Goal: Transaction & Acquisition: Book appointment/travel/reservation

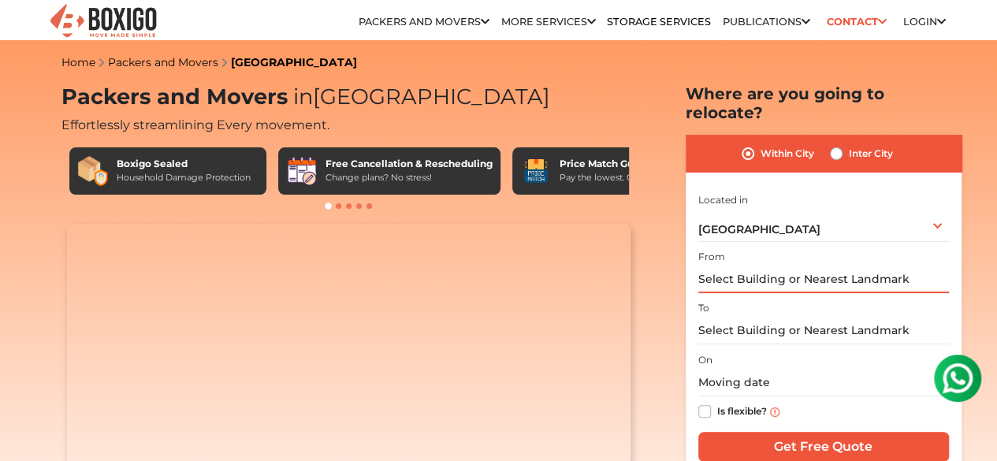
click at [796, 266] on input "text" at bounding box center [823, 279] width 251 height 28
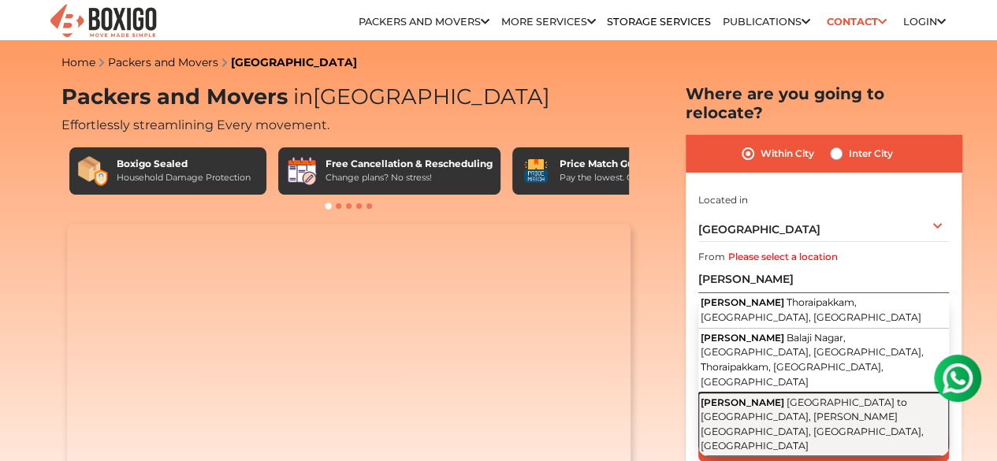
click at [779, 396] on span "[GEOGRAPHIC_DATA] to [GEOGRAPHIC_DATA], [PERSON_NAME][GEOGRAPHIC_DATA], [GEOGRA…" at bounding box center [811, 424] width 223 height 56
type input "[PERSON_NAME], [GEOGRAPHIC_DATA] to [GEOGRAPHIC_DATA], [PERSON_NAME][GEOGRAPHIC…"
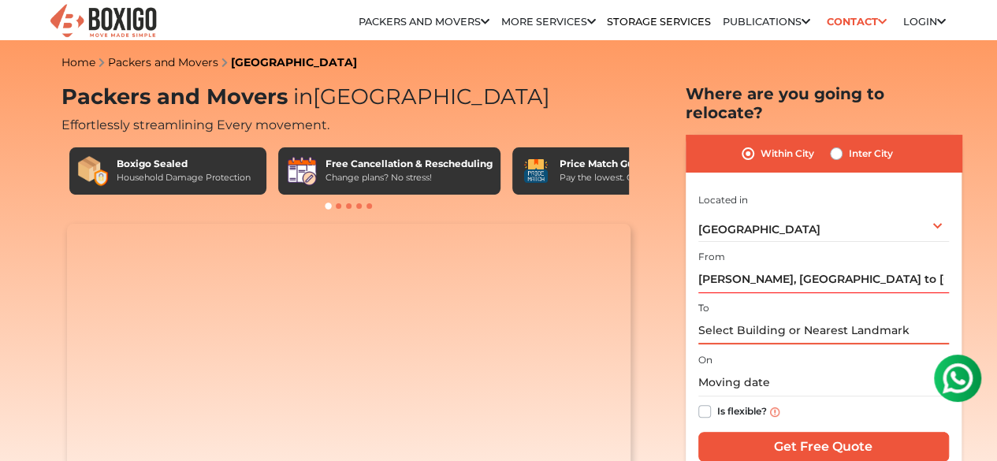
click at [780, 317] on input "text" at bounding box center [823, 331] width 251 height 28
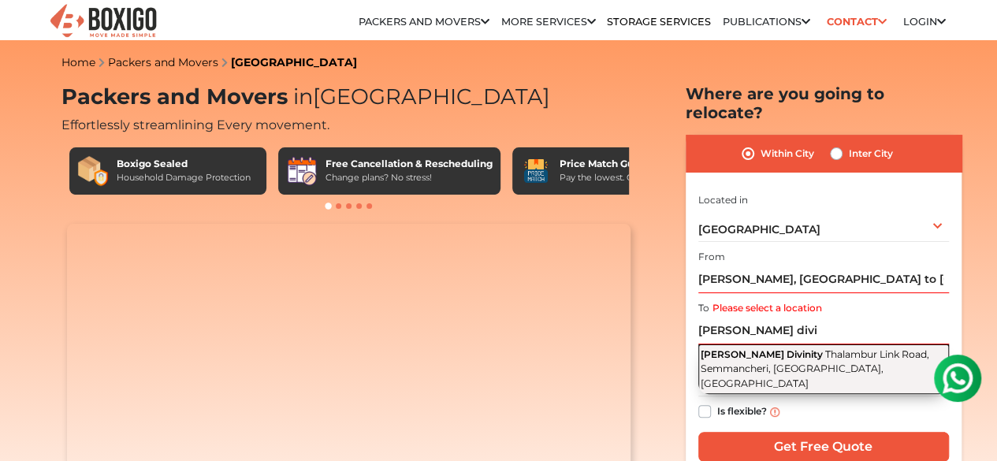
click at [786, 356] on span "Thalambur Link Road, Semmancheri, [GEOGRAPHIC_DATA], [GEOGRAPHIC_DATA]" at bounding box center [814, 368] width 228 height 41
type input "[PERSON_NAME] Divinity, [GEOGRAPHIC_DATA], Semmancheri, [GEOGRAPHIC_DATA], [GEO…"
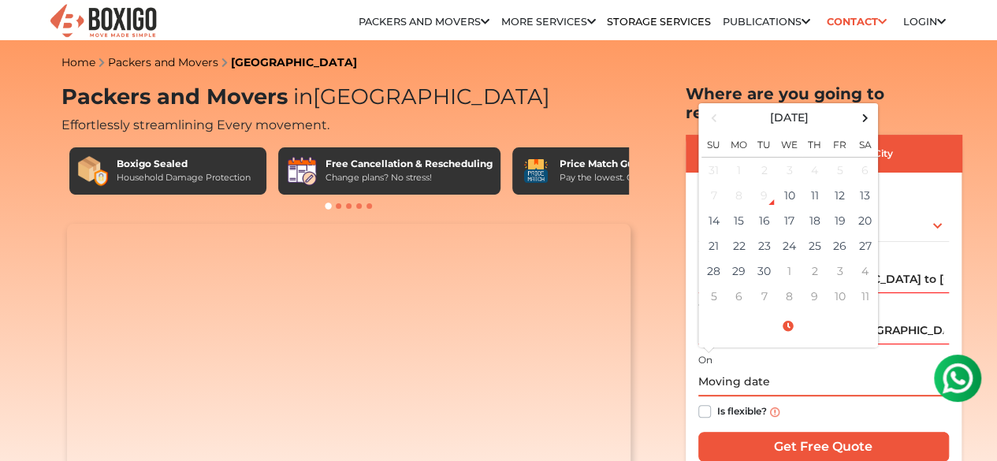
click at [750, 369] on input "text" at bounding box center [823, 383] width 251 height 28
click at [844, 183] on td "12" at bounding box center [839, 195] width 25 height 25
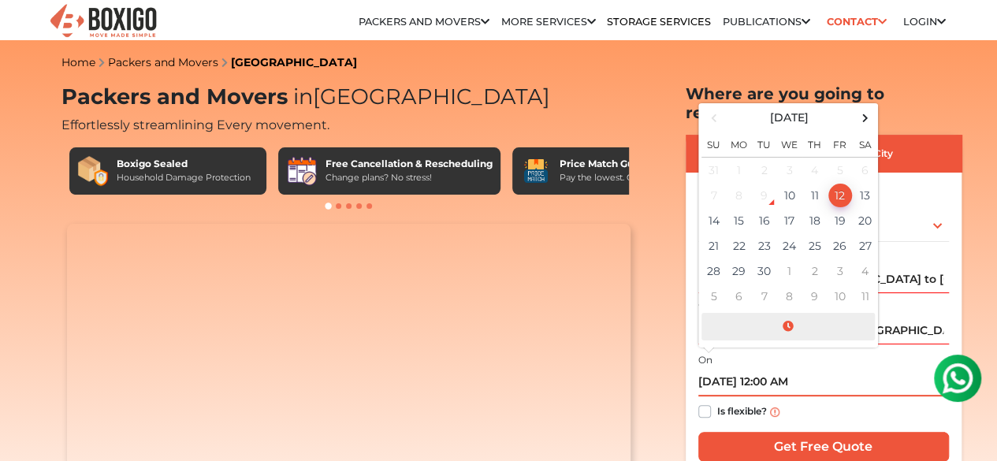
click at [797, 319] on span at bounding box center [787, 327] width 173 height 28
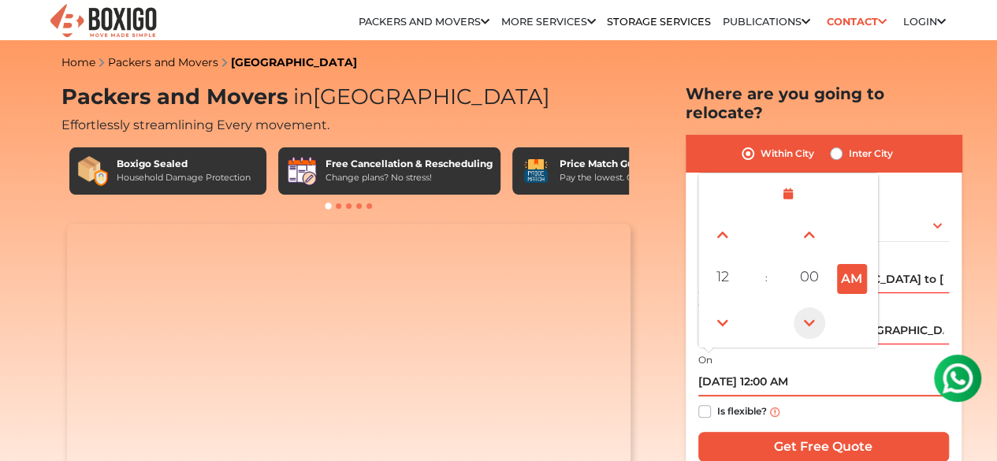
click at [804, 307] on span at bounding box center [809, 323] width 32 height 32
click at [806, 219] on span at bounding box center [809, 235] width 32 height 32
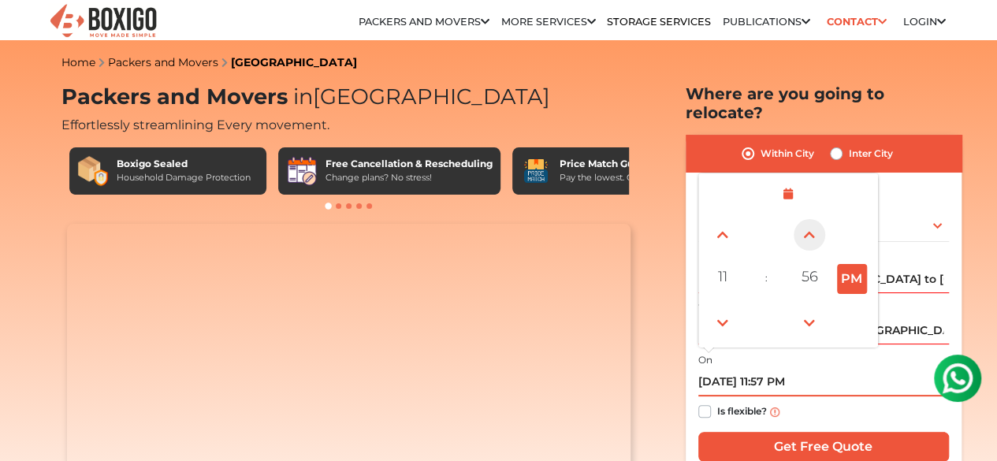
click at [806, 219] on span at bounding box center [809, 235] width 32 height 32
click at [728, 309] on span at bounding box center [723, 323] width 32 height 32
click at [725, 225] on span at bounding box center [723, 235] width 32 height 32
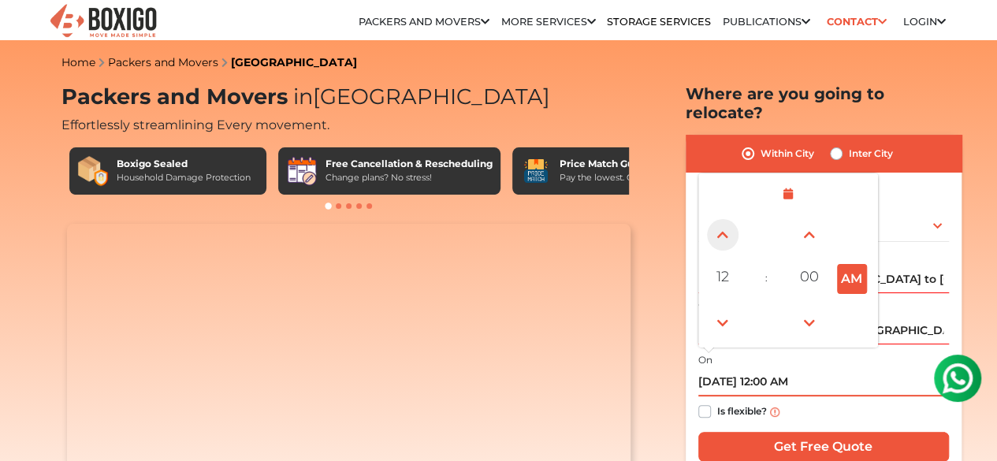
click at [725, 225] on span at bounding box center [723, 235] width 32 height 32
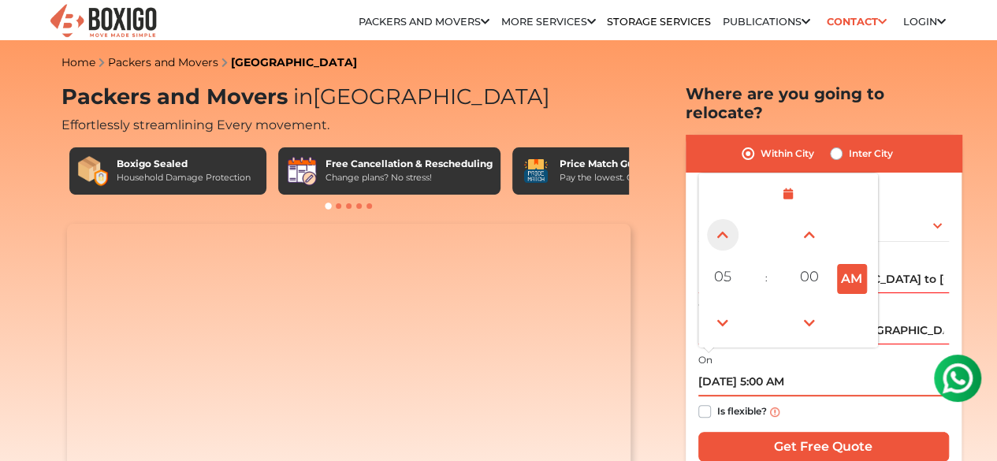
click at [725, 225] on span at bounding box center [723, 235] width 32 height 32
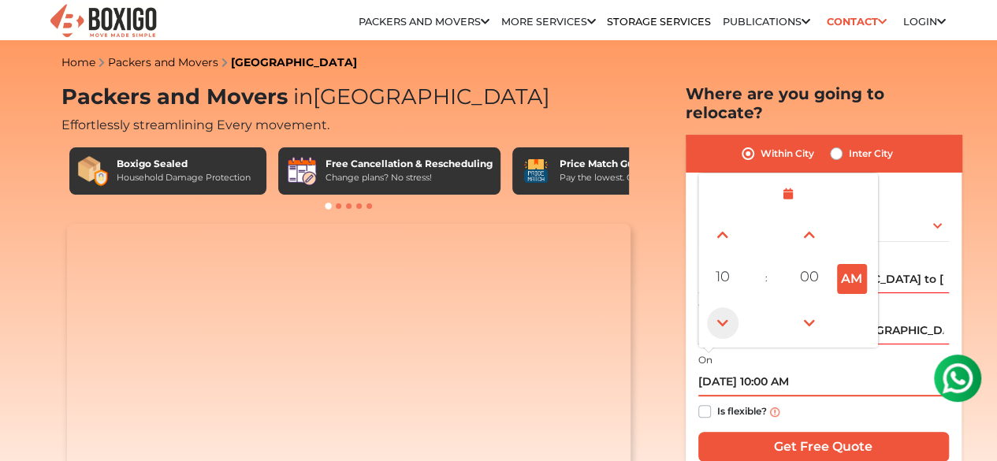
click at [723, 311] on span at bounding box center [723, 323] width 32 height 32
click at [811, 225] on span at bounding box center [809, 235] width 32 height 32
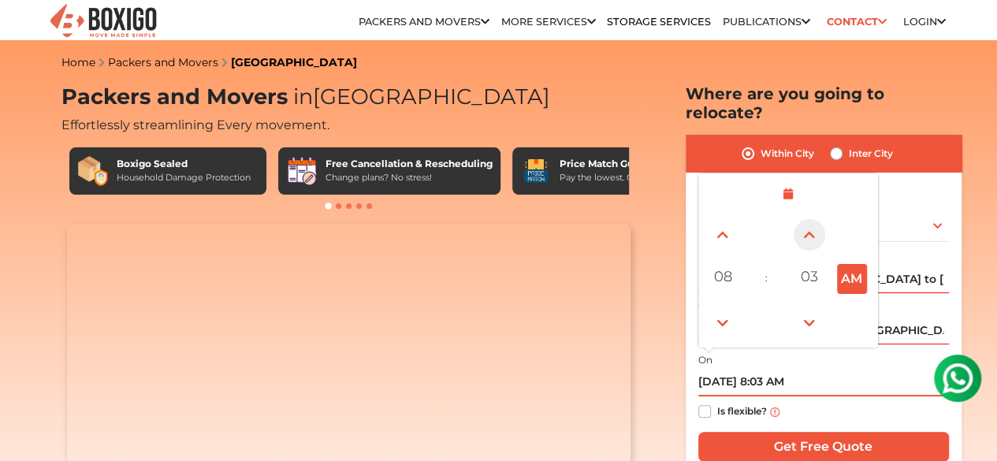
click at [811, 225] on span at bounding box center [809, 235] width 32 height 32
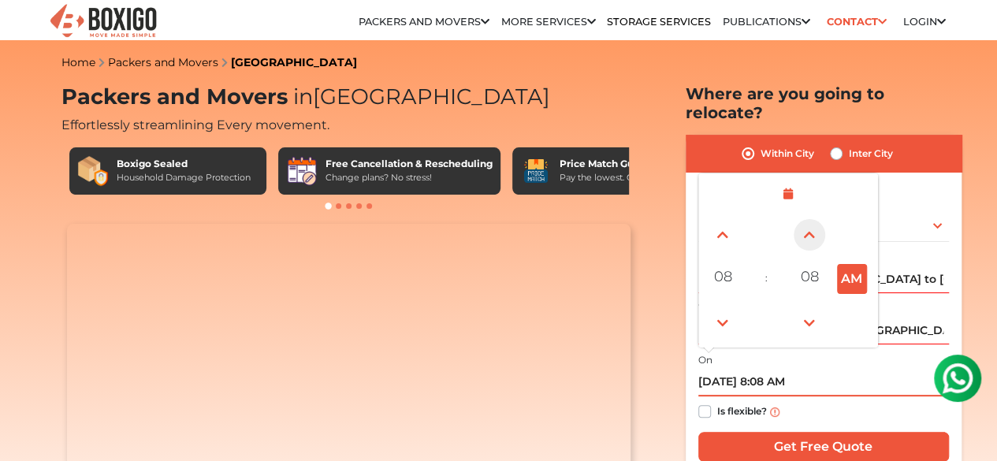
click at [811, 225] on span at bounding box center [809, 235] width 32 height 32
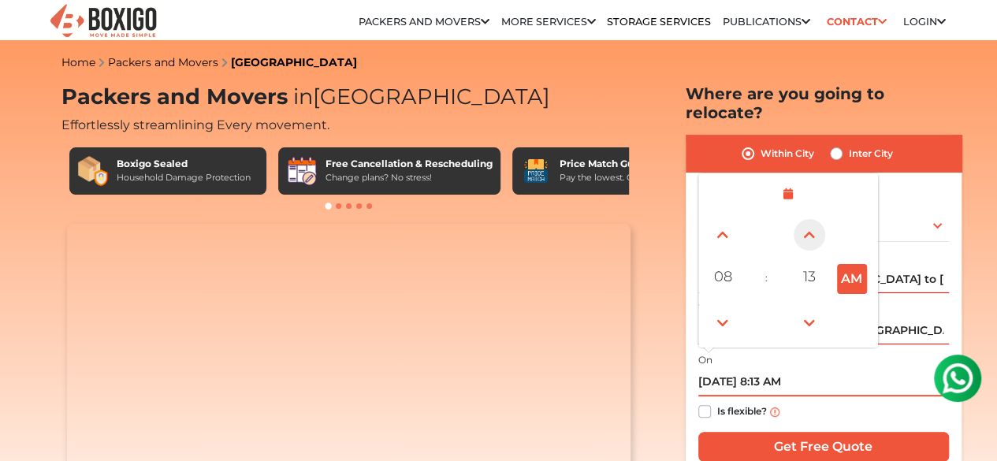
click at [811, 225] on span at bounding box center [809, 235] width 32 height 32
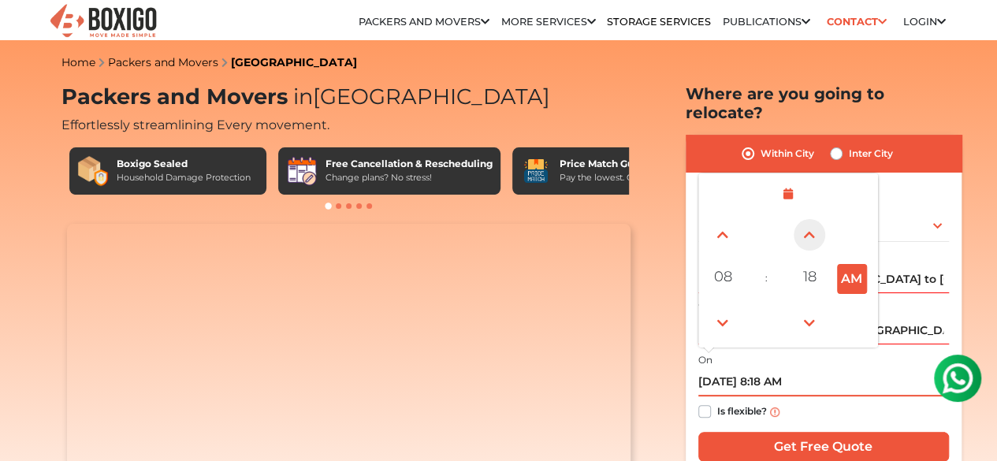
click at [811, 225] on span at bounding box center [809, 235] width 32 height 32
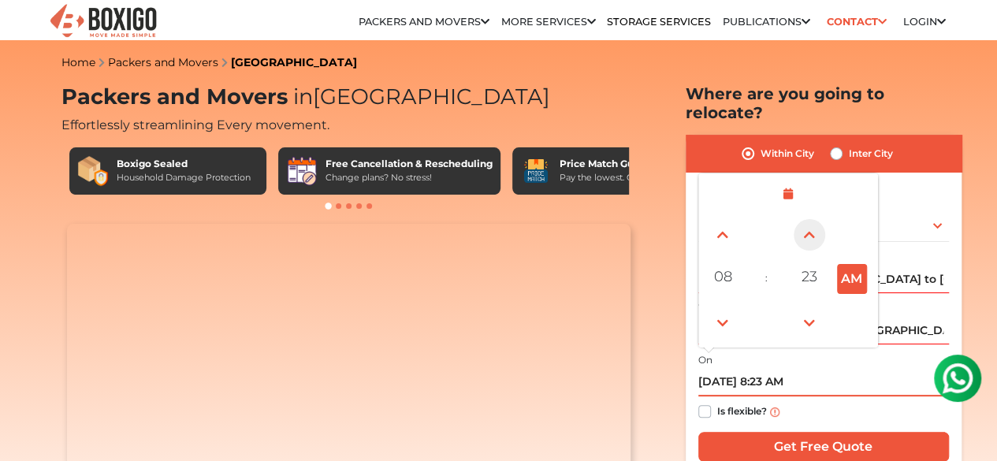
click at [811, 225] on span at bounding box center [809, 235] width 32 height 32
click at [808, 225] on span at bounding box center [809, 235] width 32 height 32
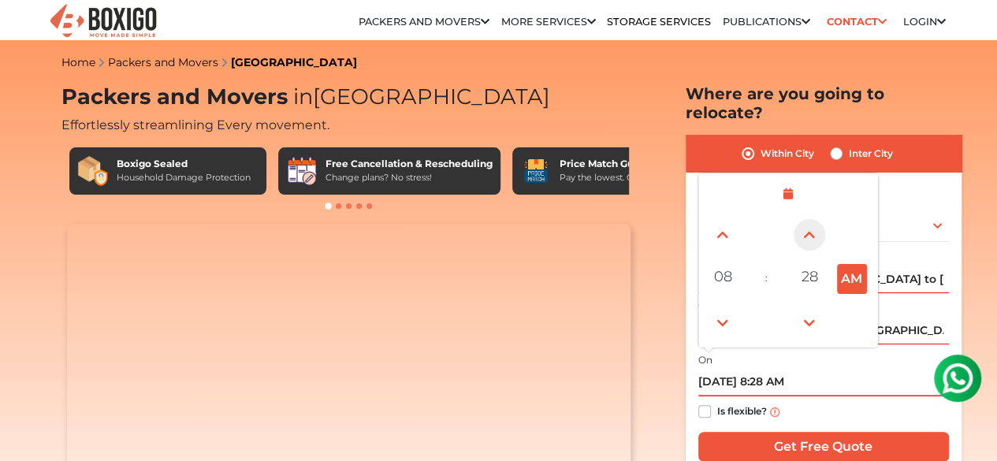
click at [808, 225] on span at bounding box center [809, 235] width 32 height 32
type input "[DATE] 8:30 AM"
click at [863, 371] on input "[DATE] 8:30 AM" at bounding box center [823, 383] width 251 height 28
click at [796, 180] on span at bounding box center [787, 194] width 173 height 28
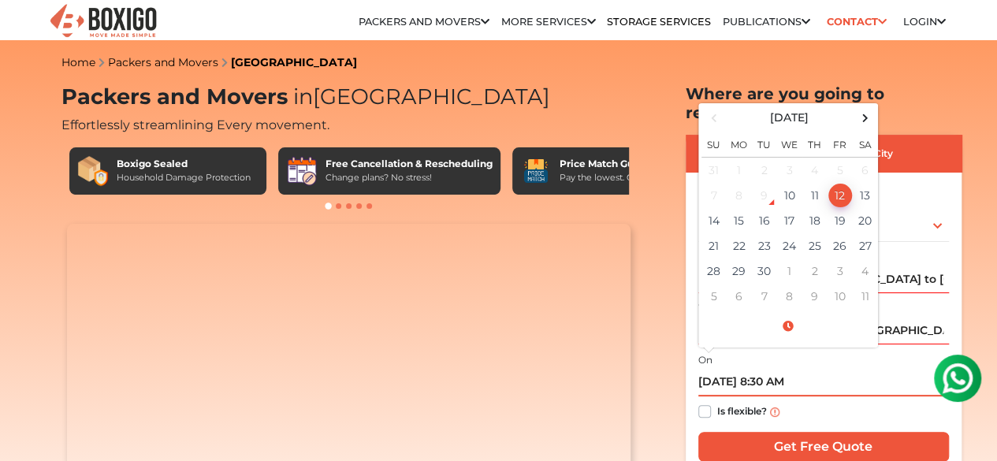
click at [845, 184] on td "12" at bounding box center [839, 195] width 25 height 25
click at [837, 183] on td "12" at bounding box center [839, 195] width 25 height 25
click at [827, 381] on input "[DATE] 8:30 AM" at bounding box center [823, 383] width 251 height 28
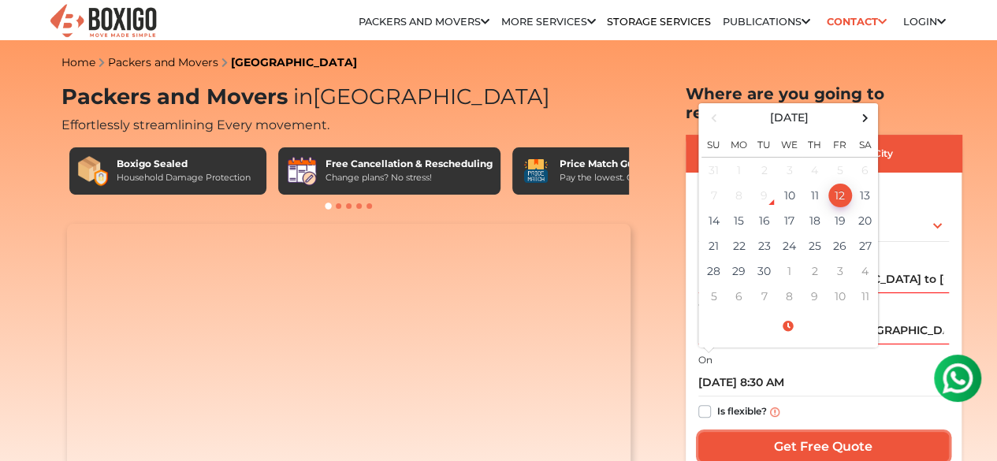
click at [856, 433] on input "Get Free Quote" at bounding box center [823, 447] width 251 height 30
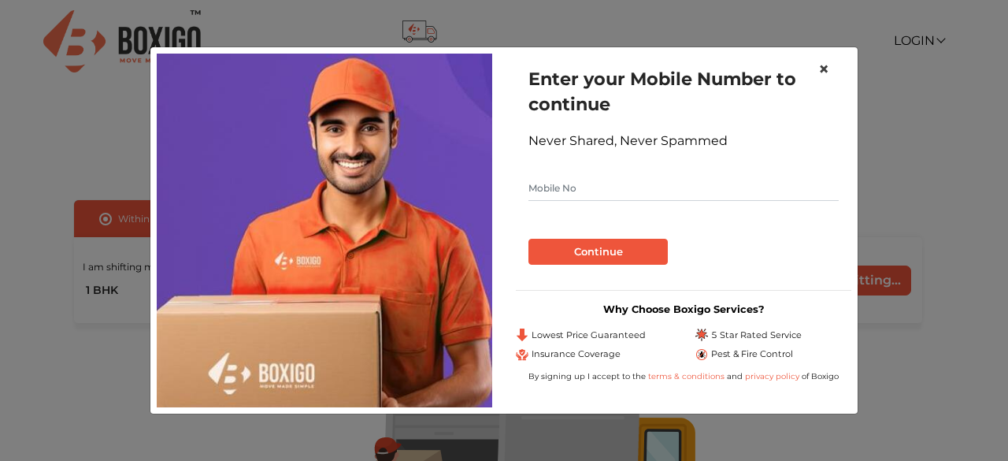
click at [830, 64] on button "×" at bounding box center [824, 69] width 36 height 44
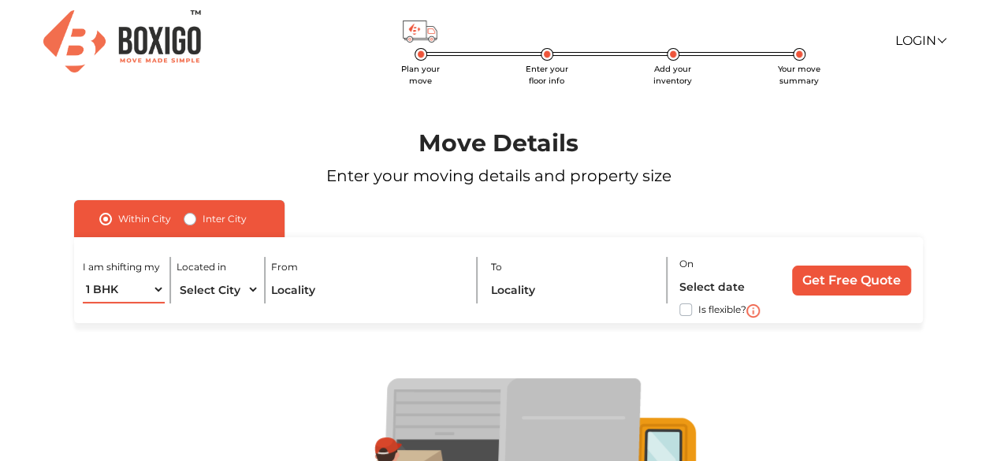
click at [154, 294] on select "1 BHK 2 BHK 3 BHK 3 + BHK FEW ITEMS" at bounding box center [124, 290] width 82 height 28
select select "3 BHK"
click at [83, 276] on select "1 BHK 2 BHK 3 BHK 3 + BHK FEW ITEMS" at bounding box center [124, 290] width 82 height 28
click at [158, 288] on select "1 BHK 2 BHK 3 BHK 3 + BHK FEW ITEMS" at bounding box center [124, 290] width 82 height 28
click at [246, 288] on select "Select City Bangalore Bengaluru Bhopal Bhubaneswar Chennai Coimbatore Cuttack D…" at bounding box center [217, 290] width 82 height 28
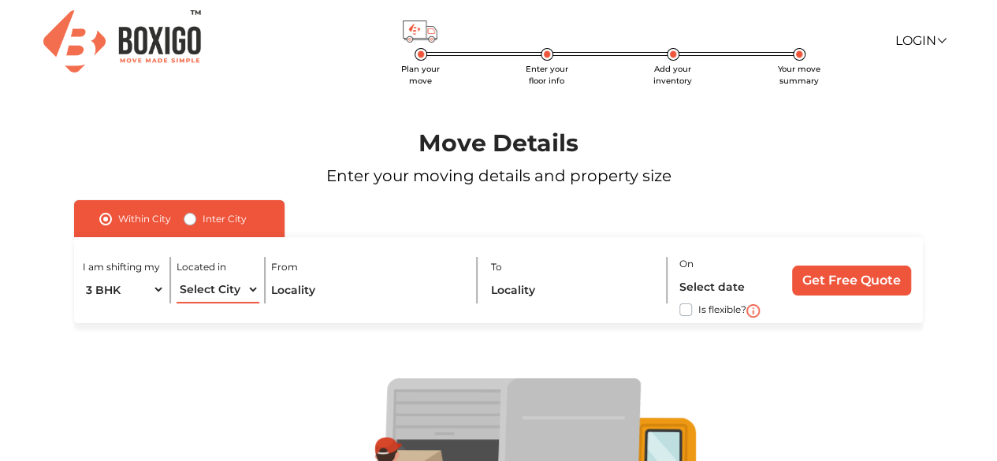
select select "[GEOGRAPHIC_DATA]"
click at [176, 276] on select "Select City Bangalore Bengaluru Bhopal Bhubaneswar Chennai Coimbatore Cuttack D…" at bounding box center [217, 290] width 82 height 28
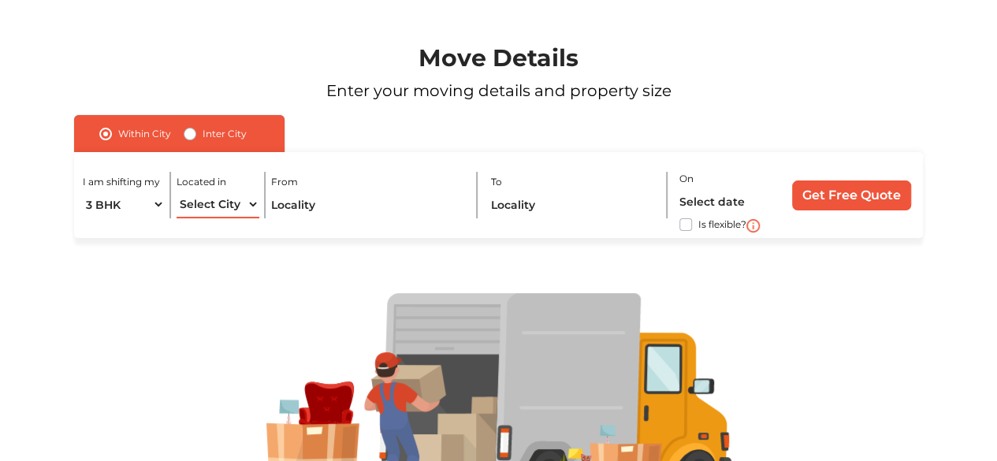
scroll to position [84, 0]
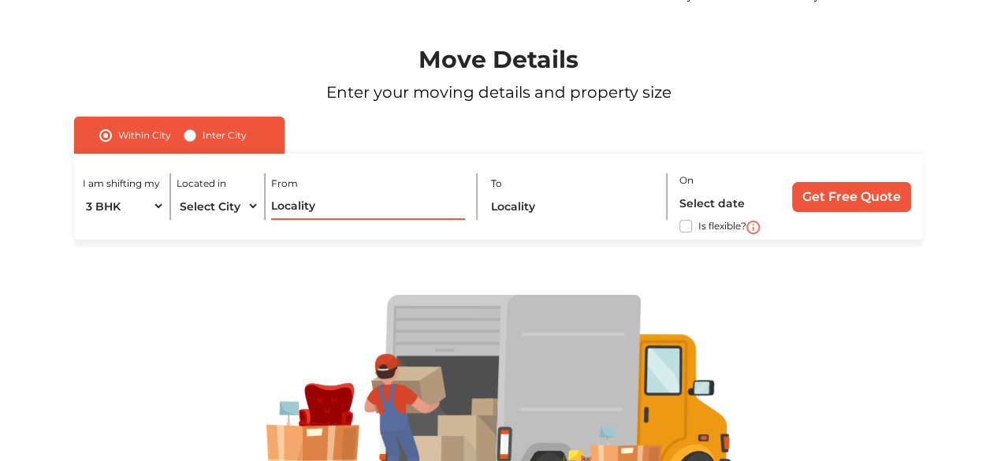
click at [310, 206] on input "text" at bounding box center [368, 206] width 194 height 28
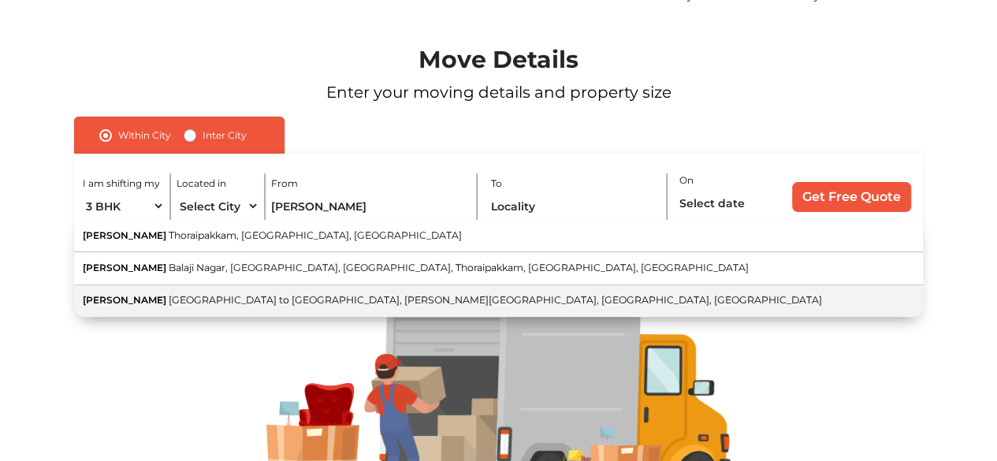
click at [237, 292] on button "Casagrand Aldea Bharathiyar Nagar Main Road, Opposite to AKDR Golf court, Chool…" at bounding box center [498, 301] width 848 height 32
type input "[PERSON_NAME], [GEOGRAPHIC_DATA] to [GEOGRAPHIC_DATA], [PERSON_NAME][GEOGRAPHIC…"
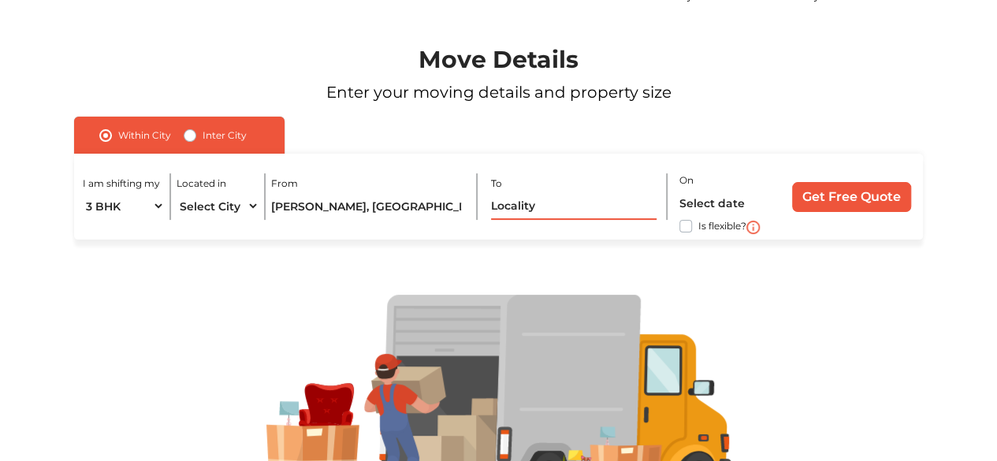
click at [525, 200] on input "text" at bounding box center [574, 206] width 166 height 28
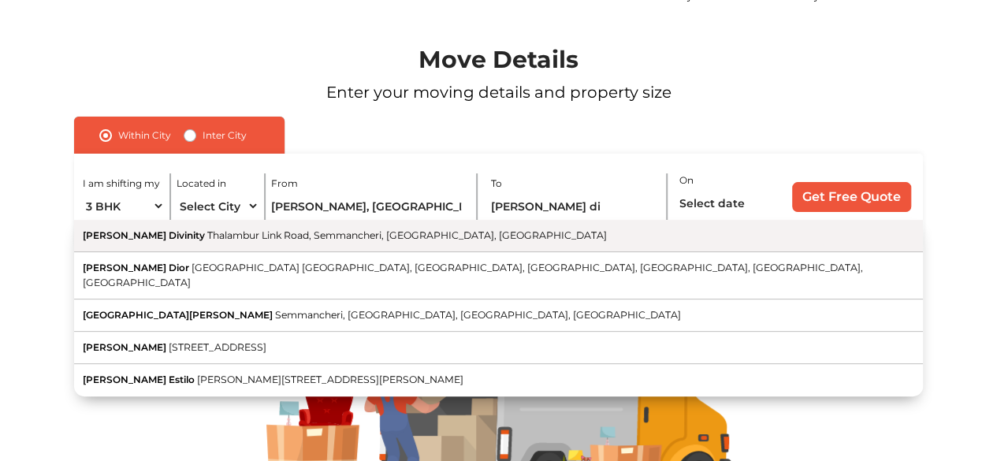
click at [481, 243] on button "[PERSON_NAME] Divinity [GEOGRAPHIC_DATA], [GEOGRAPHIC_DATA], [GEOGRAPHIC_DATA],…" at bounding box center [498, 236] width 848 height 32
type input "[PERSON_NAME] Divinity, [GEOGRAPHIC_DATA], Semmancheri, [GEOGRAPHIC_DATA], [GEO…"
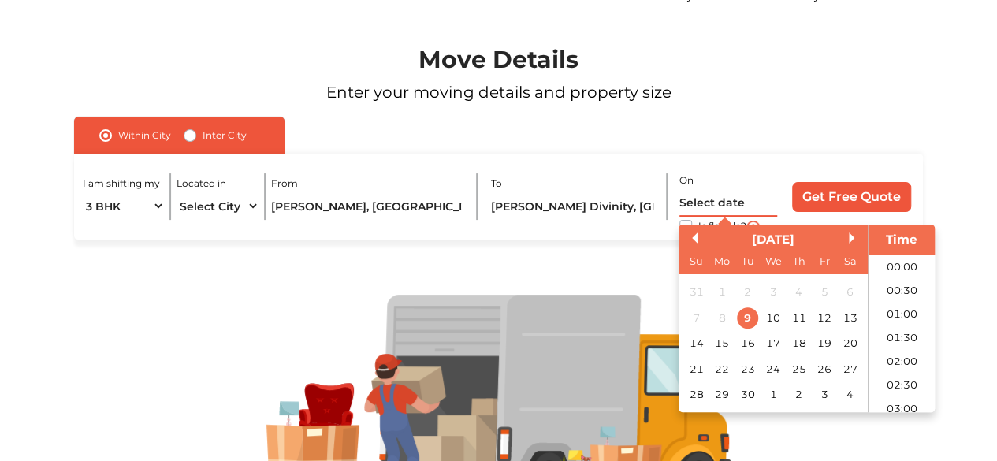
click at [718, 207] on input "text" at bounding box center [728, 203] width 98 height 28
click at [894, 377] on li "08:30" at bounding box center [901, 385] width 67 height 24
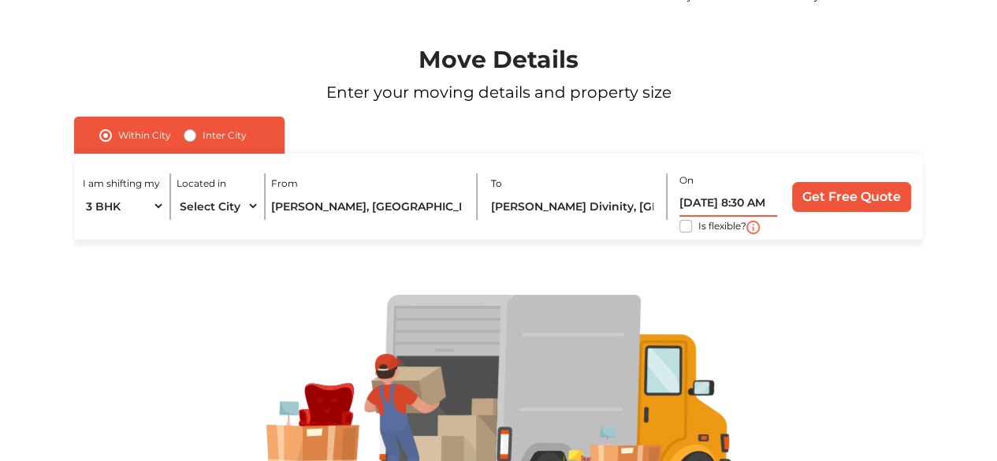
click at [744, 197] on input "09/09/2025 8:30 AM" at bounding box center [728, 203] width 98 height 28
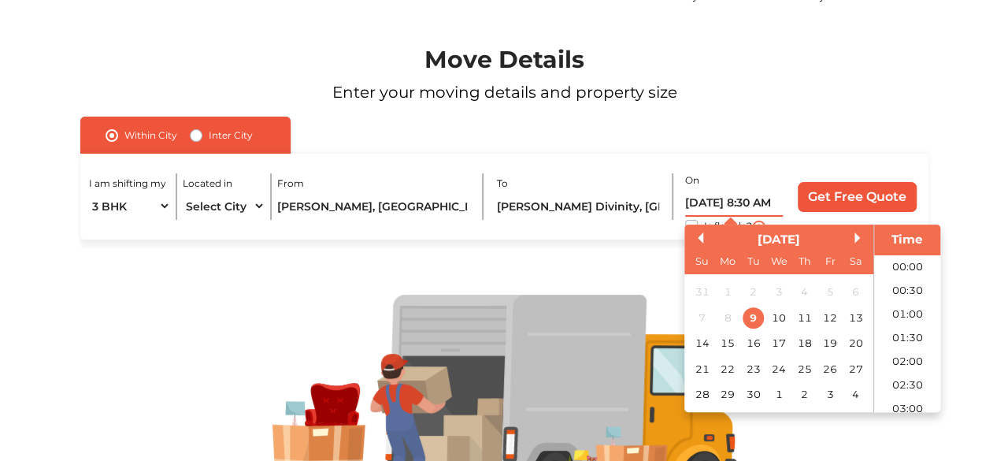
scroll to position [335, 0]
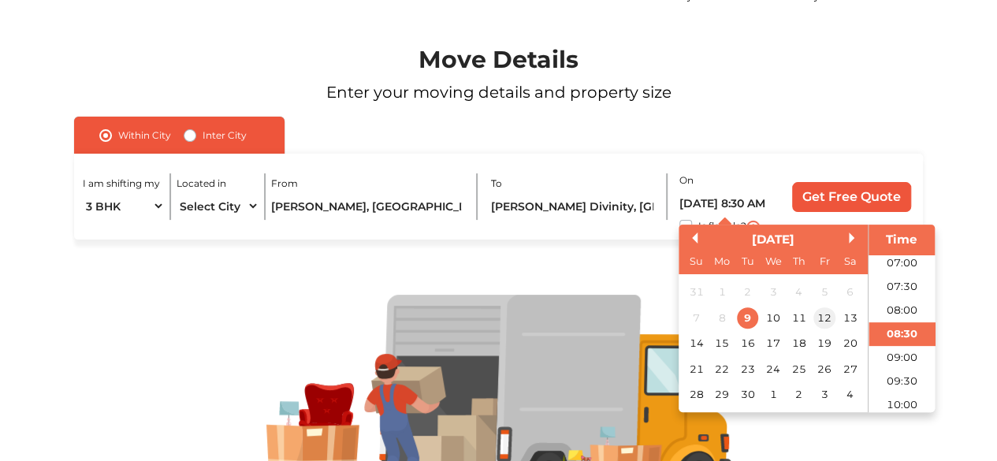
click at [822, 321] on div "12" at bounding box center [823, 317] width 21 height 21
type input "12/09/2025 8:30 AM"
click at [643, 267] on div at bounding box center [498, 400] width 941 height 323
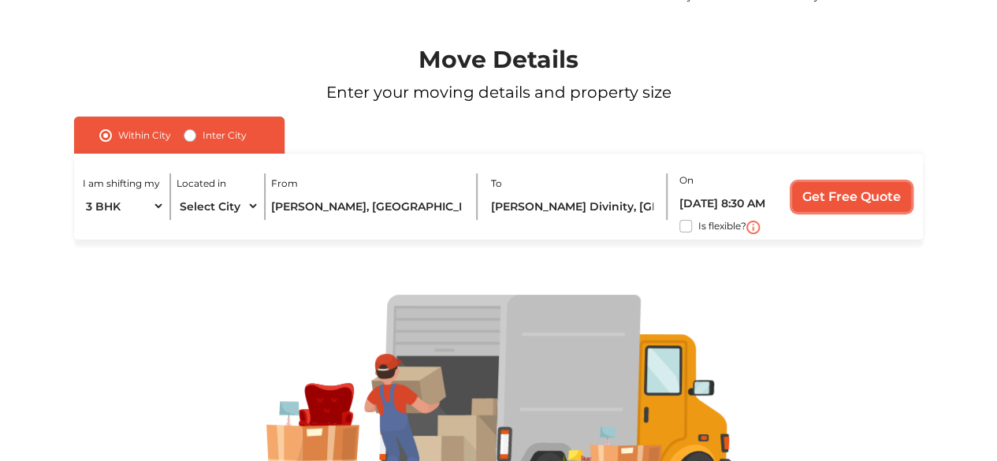
click at [834, 189] on input "Get Free Quote" at bounding box center [851, 197] width 119 height 30
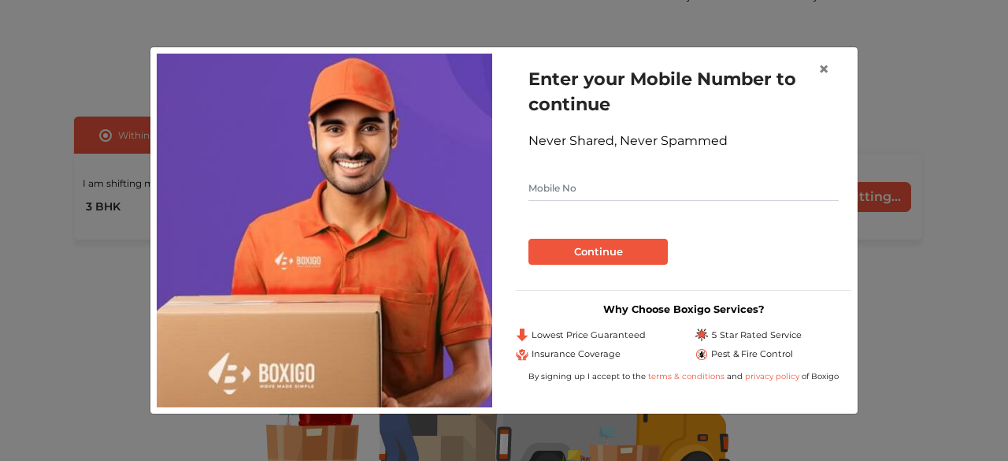
click at [583, 193] on input "text" at bounding box center [684, 188] width 310 height 25
type input "9341001412"
click at [638, 244] on button "Continue" at bounding box center [598, 252] width 139 height 27
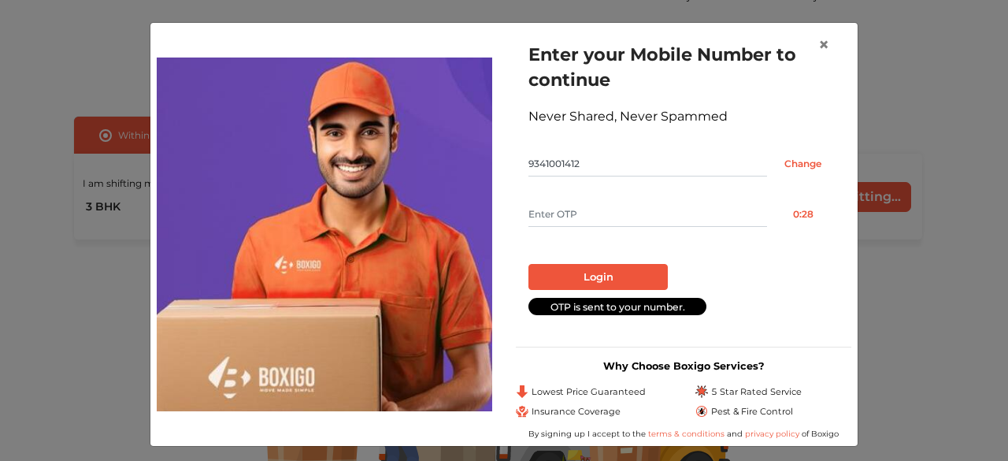
click at [603, 216] on input "text" at bounding box center [648, 214] width 239 height 25
type input "9217"
click at [600, 276] on button "Login" at bounding box center [598, 277] width 139 height 27
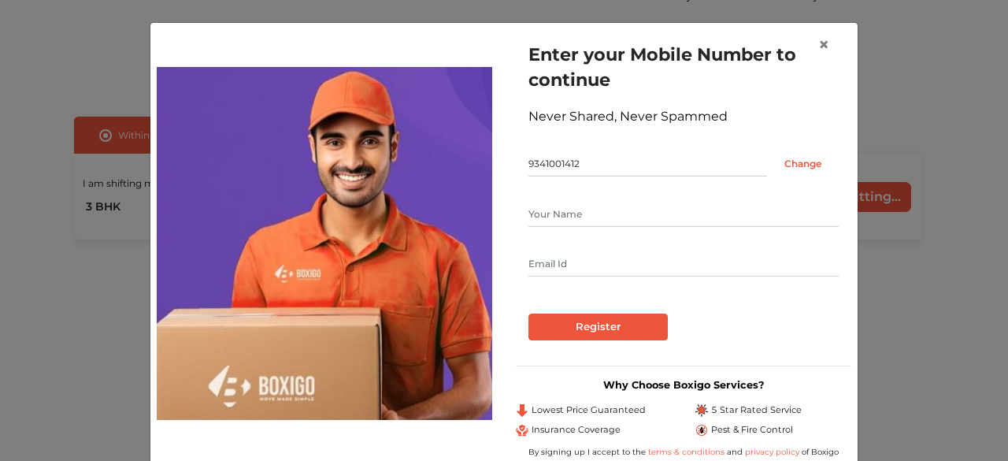
click at [607, 222] on input "text" at bounding box center [684, 214] width 310 height 25
type input "Vijai"
type input "vijaicdhas@gmail.com"
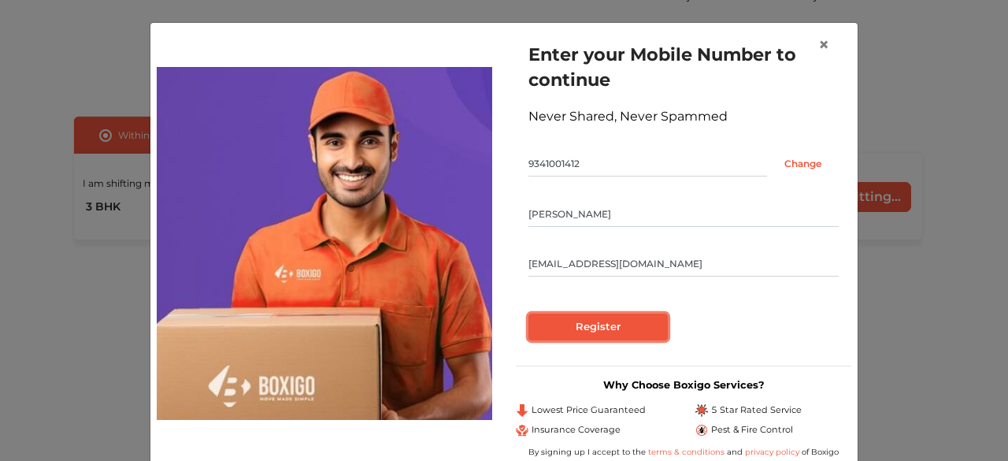
click at [590, 320] on input "Register" at bounding box center [598, 327] width 139 height 27
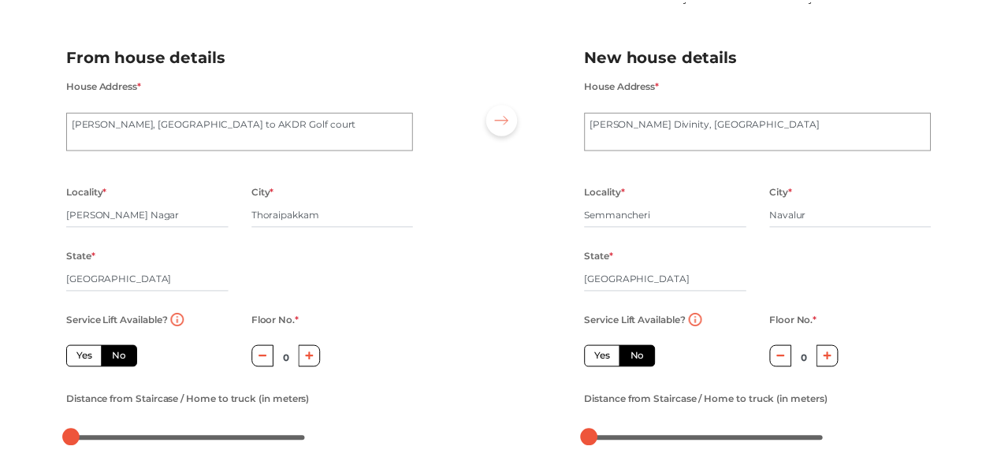
scroll to position [2, 0]
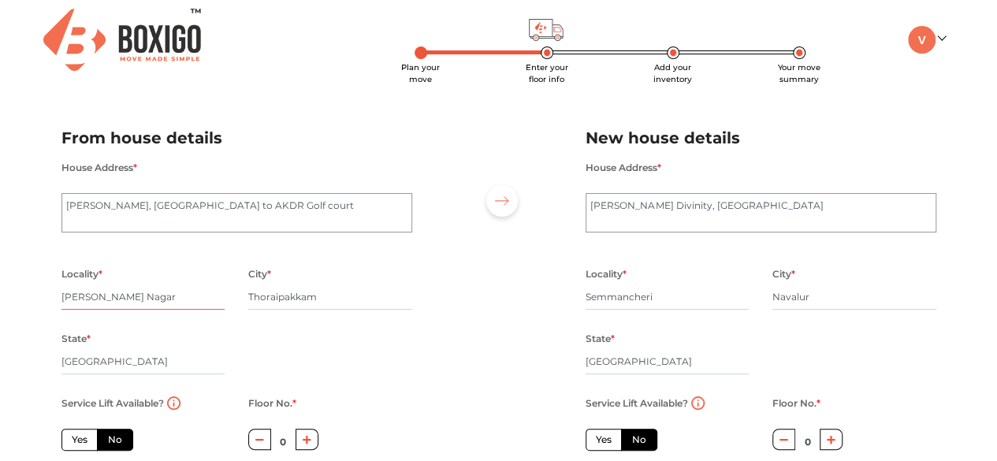
click at [160, 295] on input "Choolaima Nagar" at bounding box center [143, 296] width 164 height 25
drag, startPoint x: 325, startPoint y: 288, endPoint x: 205, endPoint y: 305, distance: 120.9
click at [205, 305] on div "Locality * Choolaima Nagar City * Thoraipakkam State * Tamil Nadu Pincode *" at bounding box center [237, 328] width 374 height 129
drag, startPoint x: 175, startPoint y: 306, endPoint x: 35, endPoint y: 273, distance: 143.9
click at [35, 273] on div "Plan your move Enter your floor info Add your inventory Your move summary My Mo…" at bounding box center [498, 369] width 997 height 742
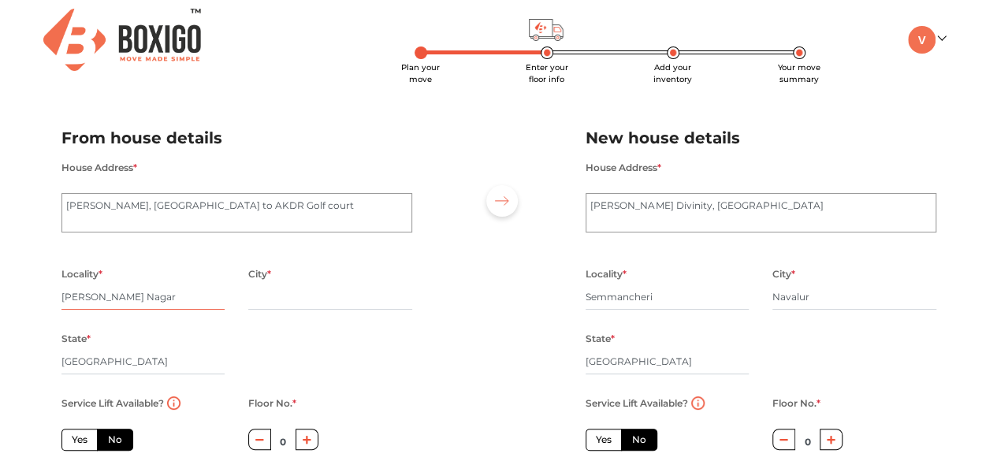
paste input "Thoraipakkam"
type input "Thoraipakkam"
click at [299, 301] on input "text" at bounding box center [330, 296] width 164 height 25
type input "CHENNAI"
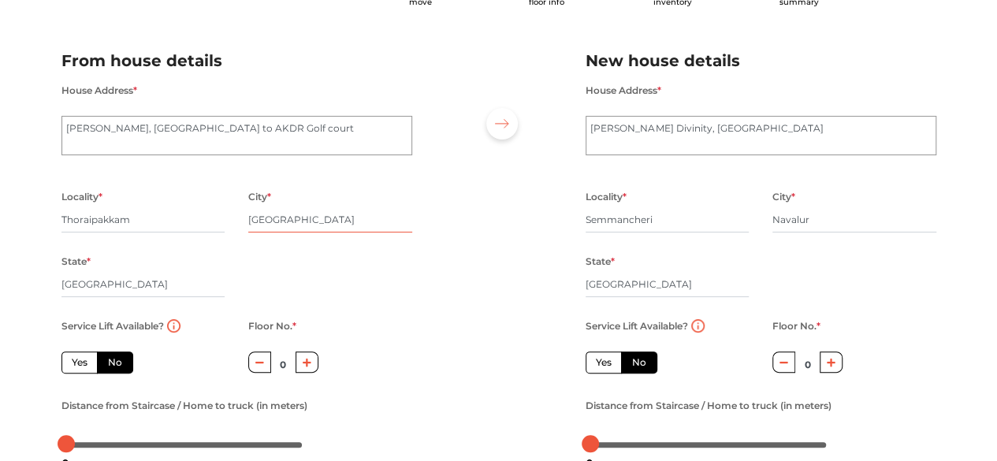
scroll to position [80, 0]
click at [84, 360] on label "Yes" at bounding box center [79, 361] width 36 height 22
click at [82, 360] on input "Yes" at bounding box center [77, 359] width 10 height 10
radio input "true"
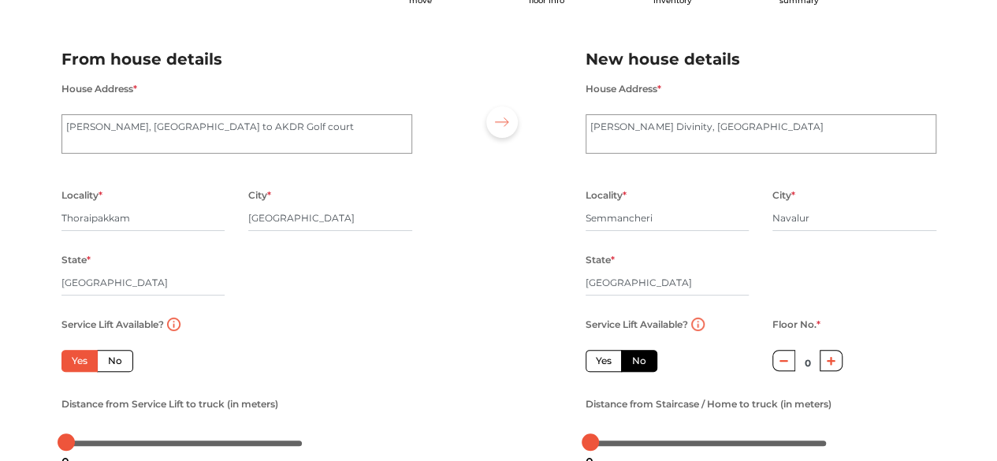
click at [108, 354] on input "No" at bounding box center [113, 359] width 10 height 10
radio input "true"
click at [72, 354] on input "Yes" at bounding box center [77, 359] width 10 height 10
radio input "true"
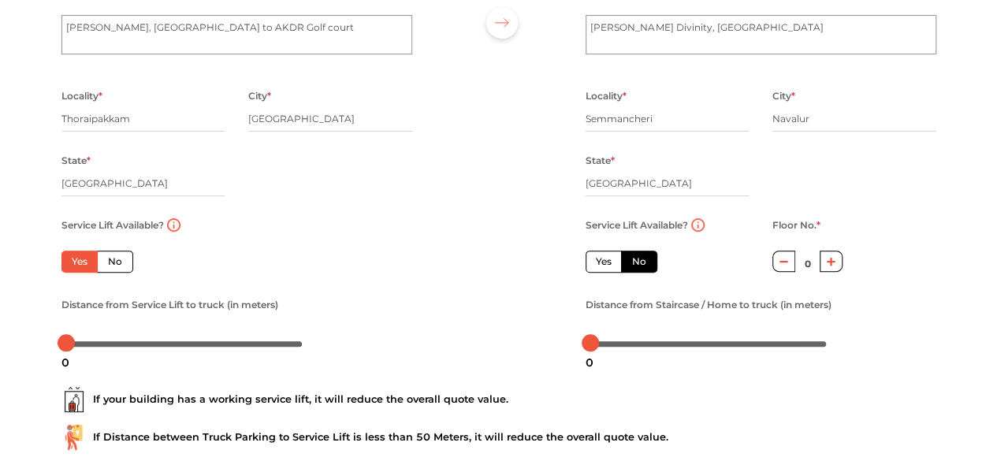
scroll to position [195, 0]
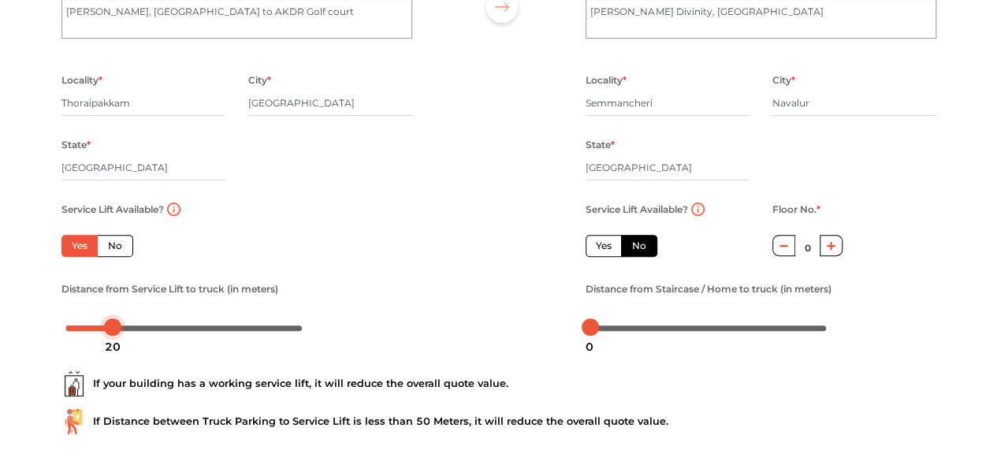
drag, startPoint x: 67, startPoint y: 324, endPoint x: 115, endPoint y: 329, distance: 48.3
click at [115, 329] on div at bounding box center [112, 326] width 17 height 17
click at [288, 405] on div "If your building has a working service lift, it will reduce the overall quote v…" at bounding box center [499, 396] width 898 height 101
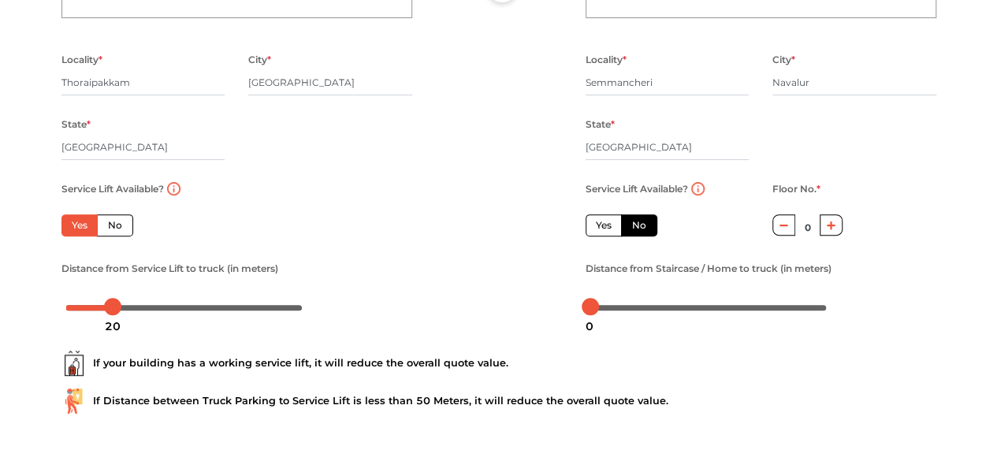
scroll to position [184, 0]
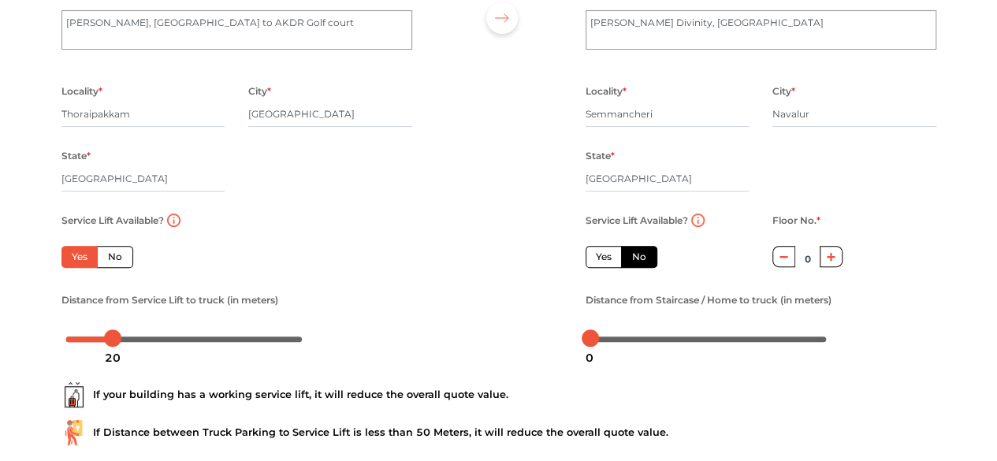
click at [834, 258] on icon "button" at bounding box center [830, 256] width 9 height 9
type input "2"
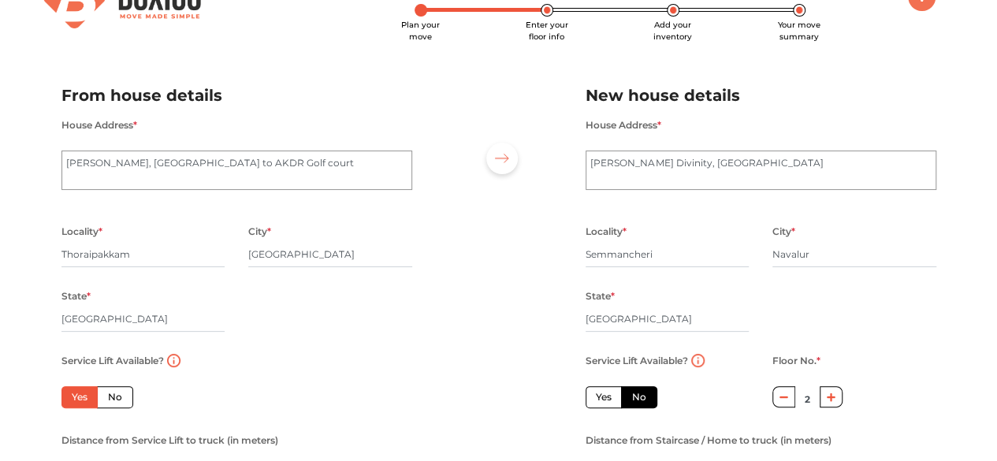
scroll to position [39, 0]
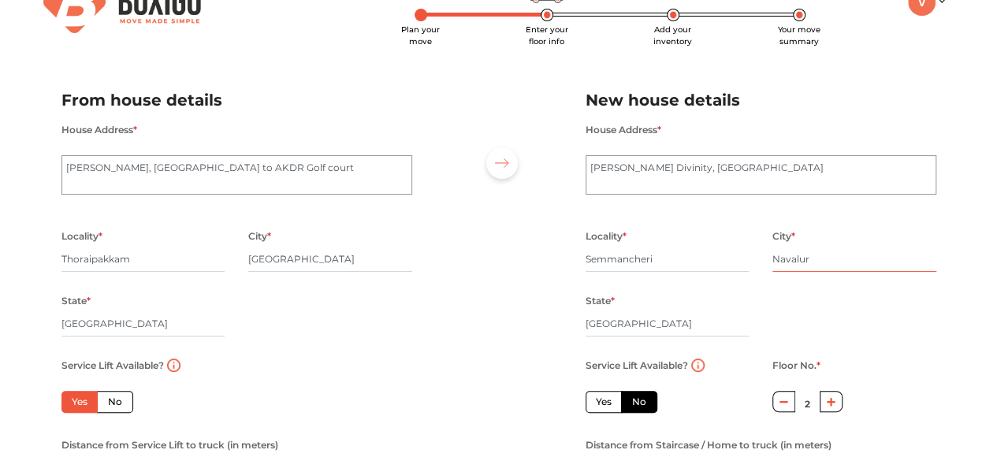
drag, startPoint x: 832, startPoint y: 259, endPoint x: 766, endPoint y: 262, distance: 66.3
click at [766, 262] on div "City * Navalur" at bounding box center [854, 258] width 188 height 65
type input "CHENNAI"
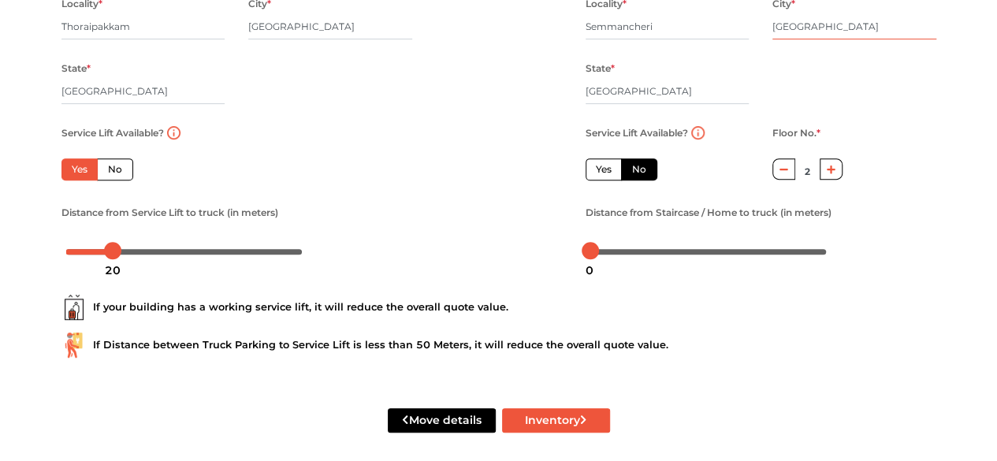
scroll to position [284, 0]
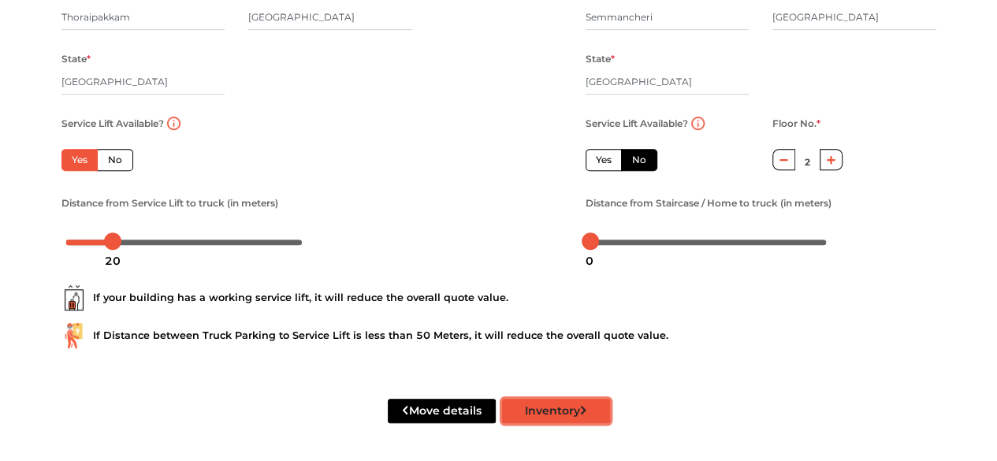
click at [588, 413] on button "Inventory" at bounding box center [556, 411] width 108 height 24
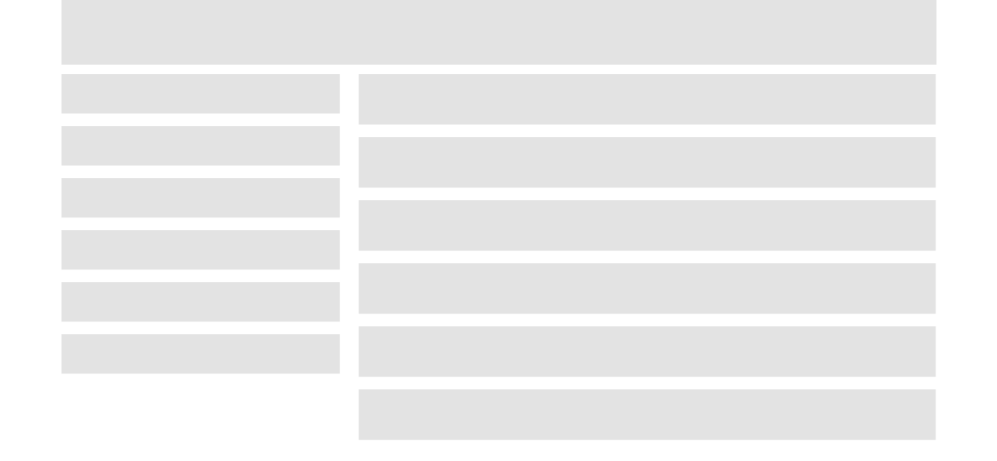
scroll to position [76, 0]
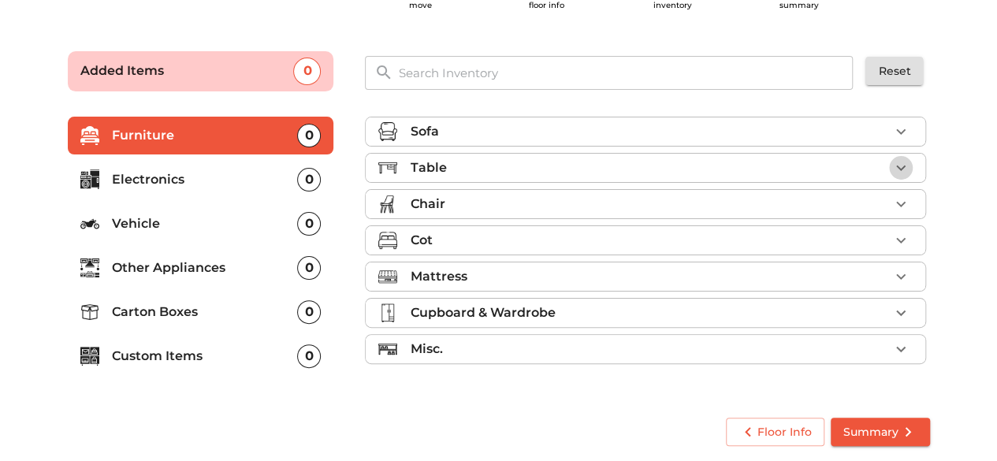
click at [891, 172] on icon "button" at bounding box center [900, 167] width 19 height 19
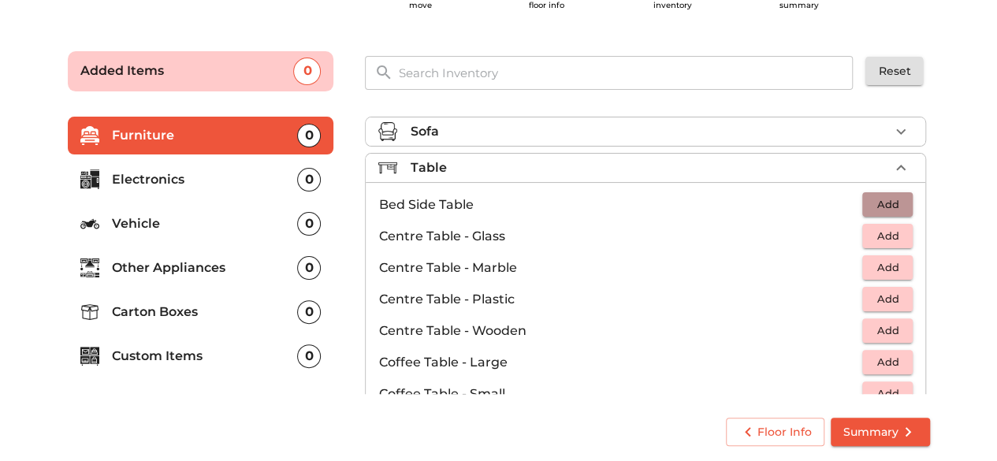
click at [881, 200] on span "Add" at bounding box center [887, 204] width 35 height 18
click at [871, 233] on span "Add" at bounding box center [887, 236] width 35 height 18
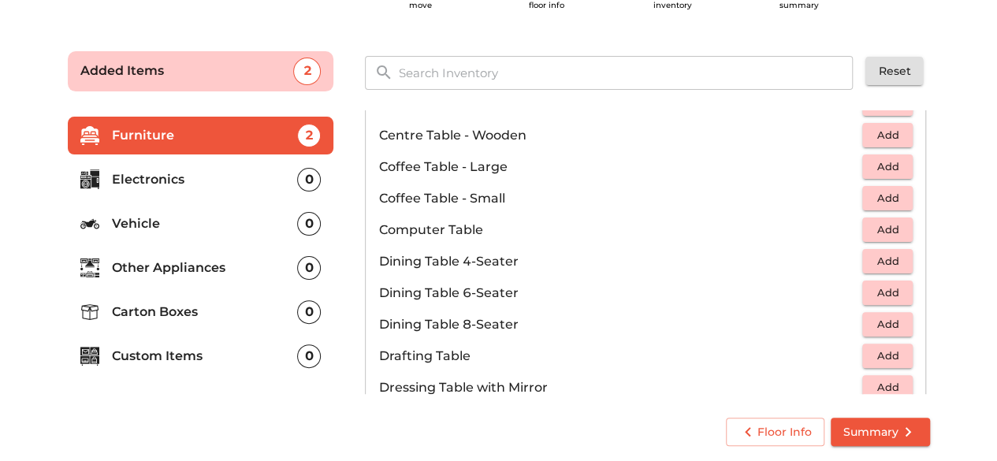
scroll to position [203, 0]
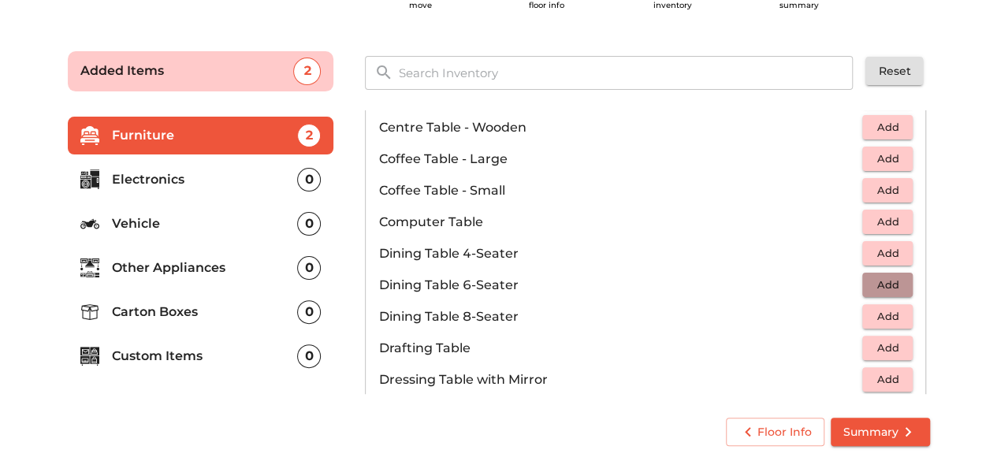
click at [870, 284] on span "Add" at bounding box center [887, 285] width 35 height 18
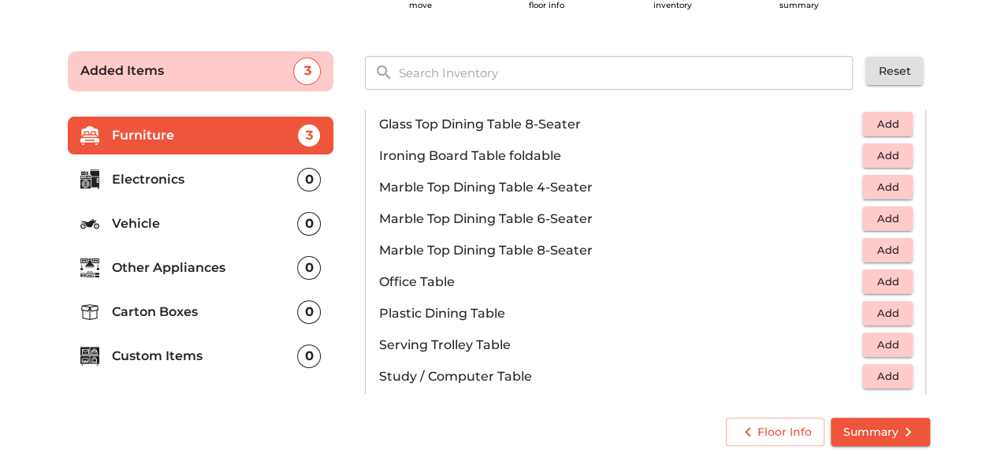
scroll to position [684, 0]
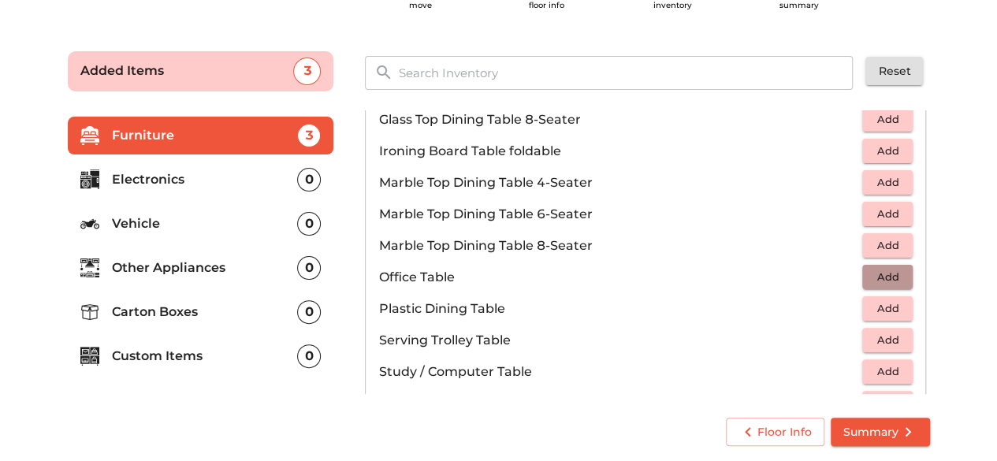
click at [881, 273] on span "Add" at bounding box center [887, 277] width 35 height 18
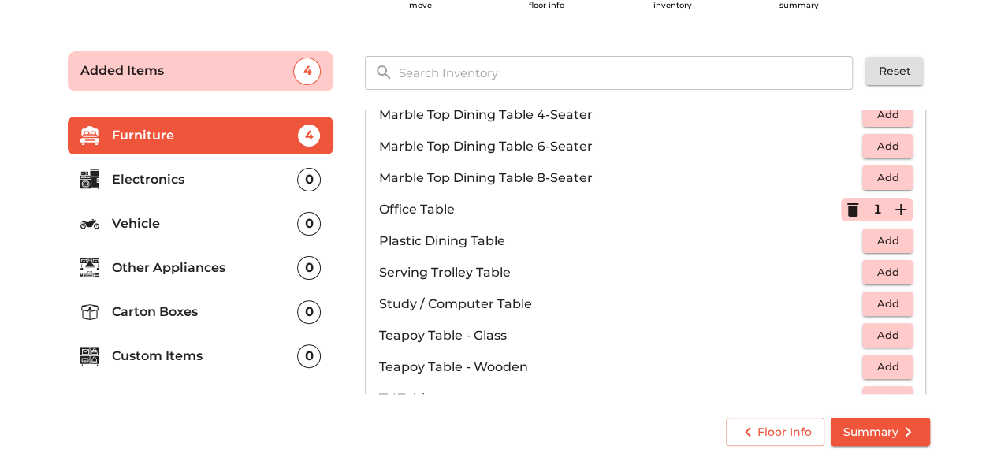
scroll to position [754, 0]
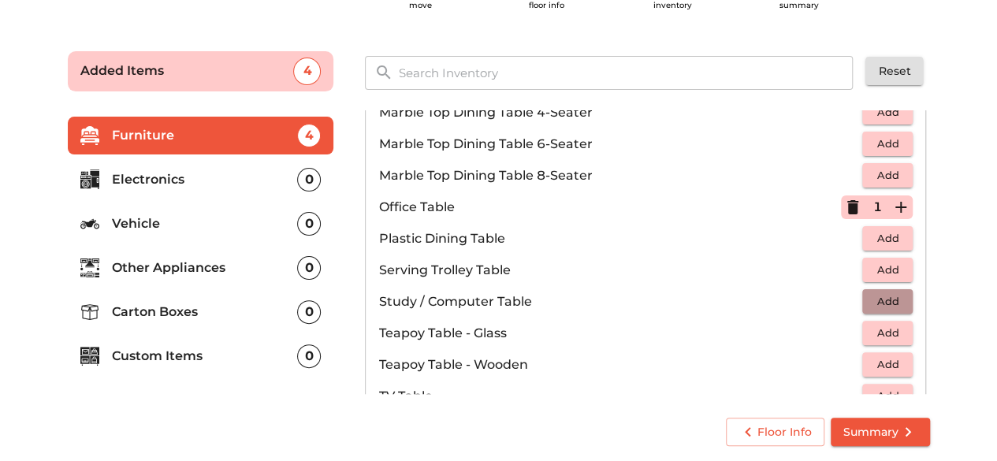
click at [878, 297] on span "Add" at bounding box center [887, 301] width 35 height 18
click at [882, 327] on span "Add" at bounding box center [887, 333] width 35 height 18
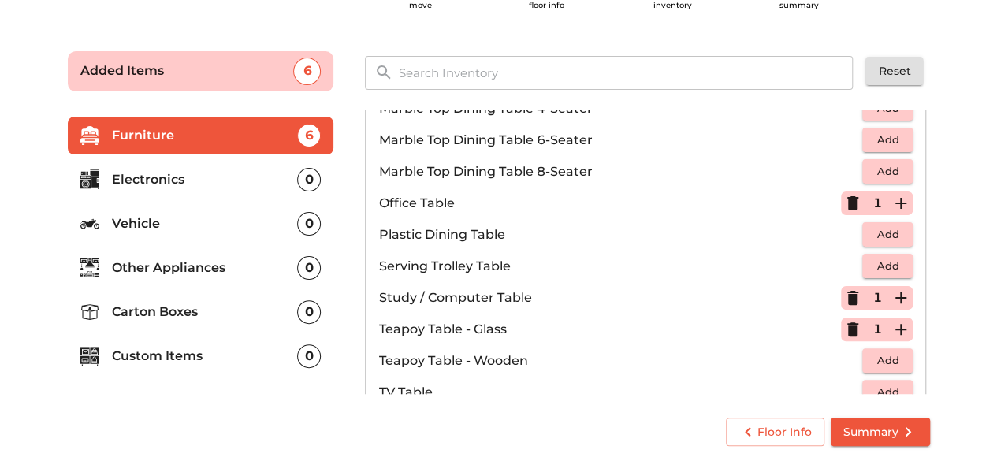
scroll to position [0, 0]
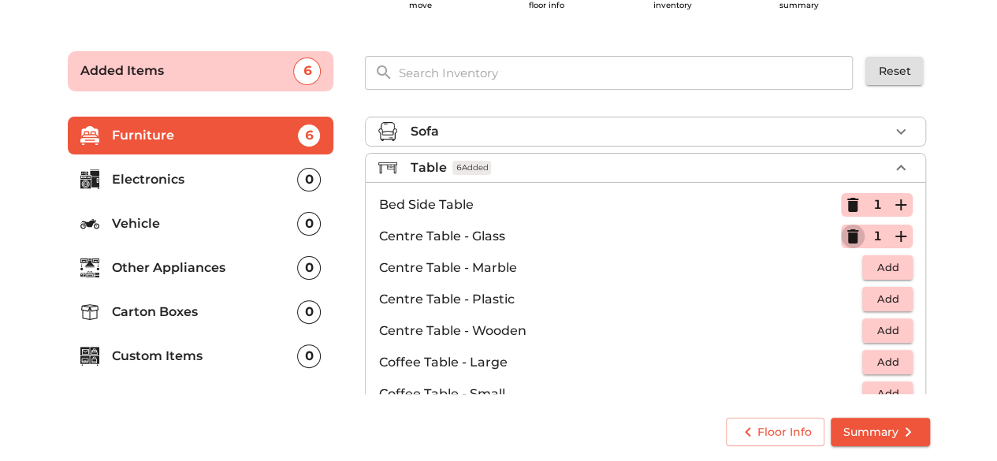
click at [850, 242] on icon "button" at bounding box center [852, 236] width 19 height 19
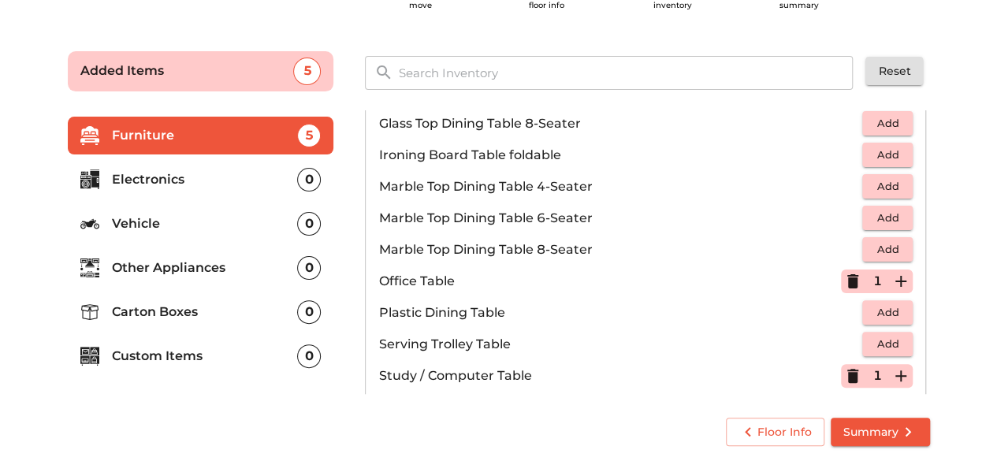
scroll to position [678, 0]
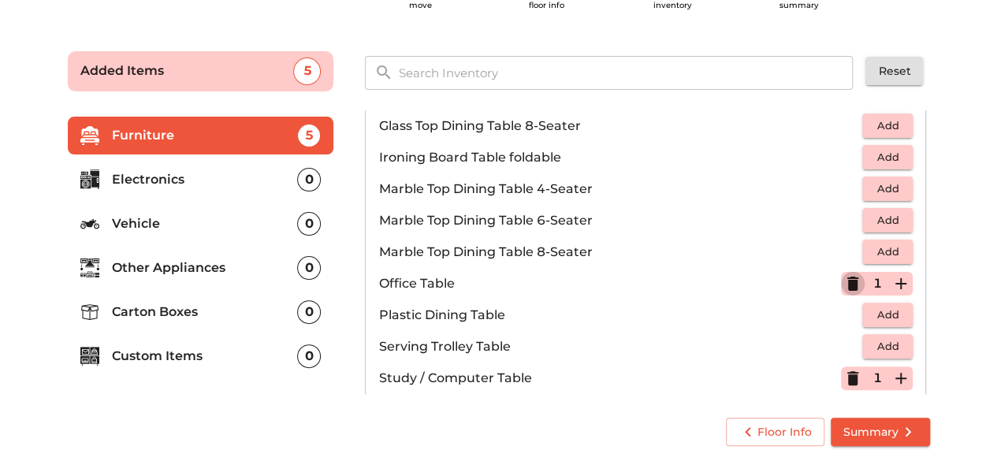
click at [843, 274] on icon "button" at bounding box center [852, 283] width 19 height 19
click at [870, 277] on span "Add" at bounding box center [887, 283] width 35 height 18
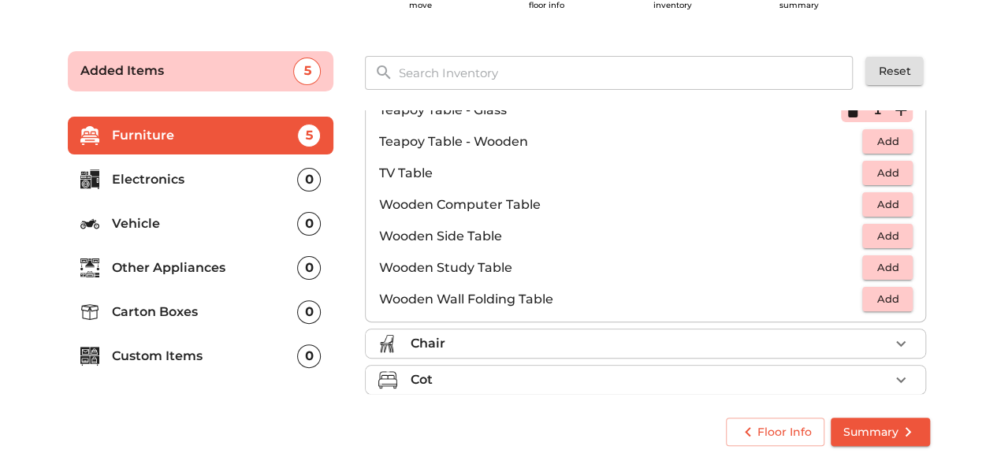
scroll to position [999, 0]
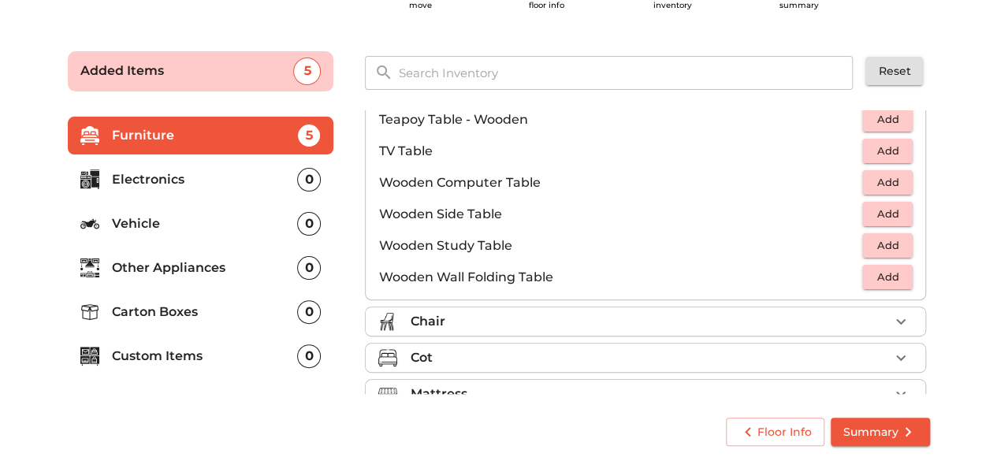
click at [857, 323] on div "Chair" at bounding box center [649, 321] width 479 height 19
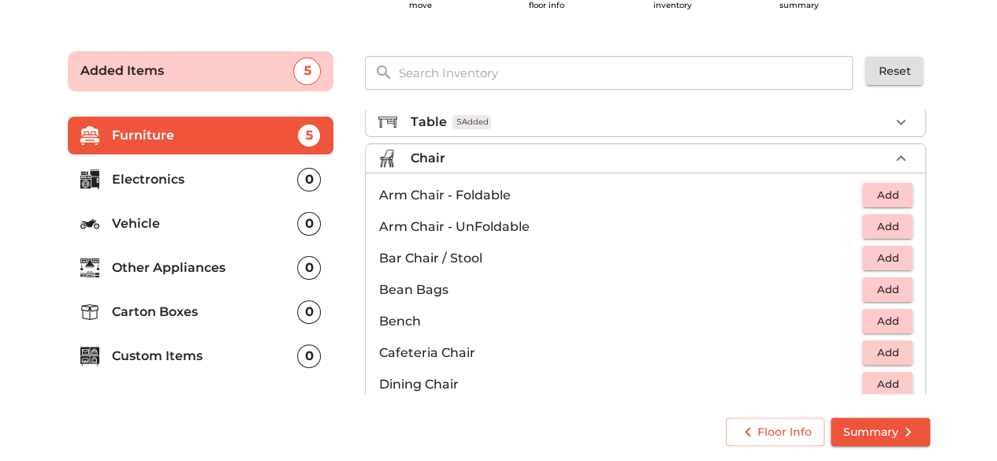
scroll to position [57, 0]
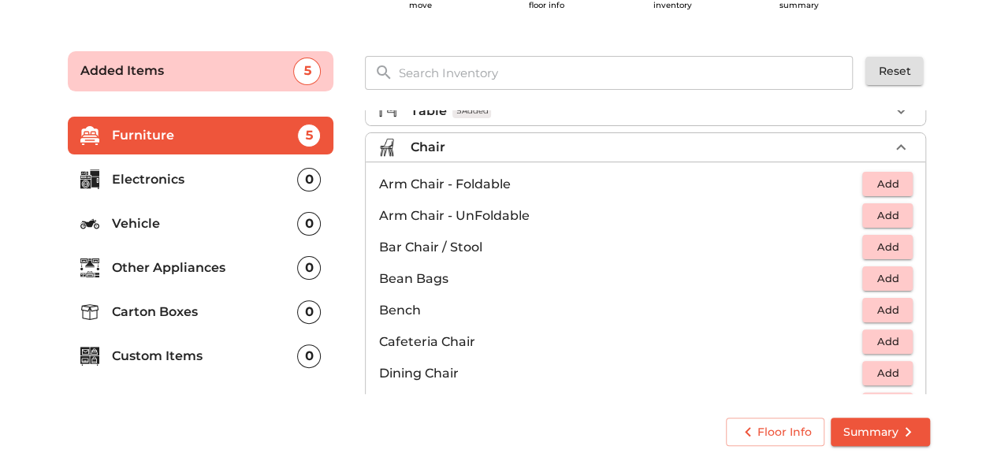
click at [886, 184] on span "Add" at bounding box center [887, 184] width 35 height 18
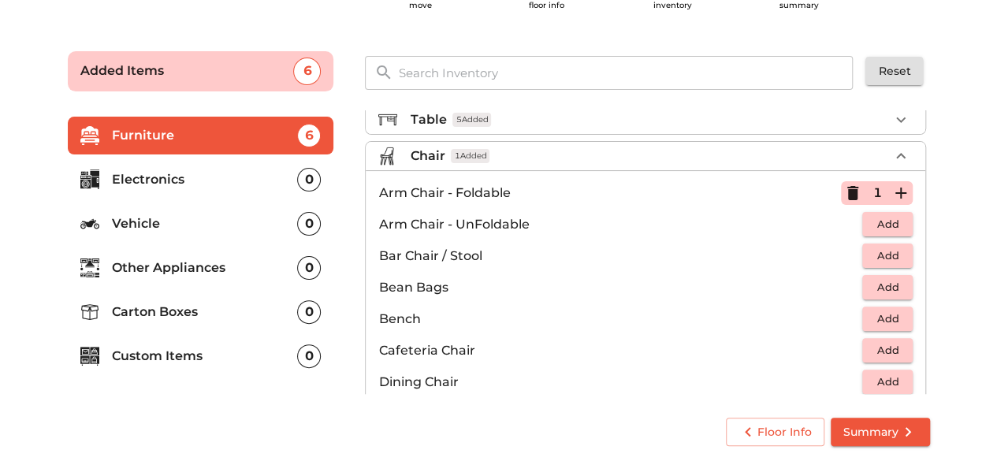
scroll to position [49, 0]
click at [873, 247] on span "Add" at bounding box center [887, 255] width 35 height 18
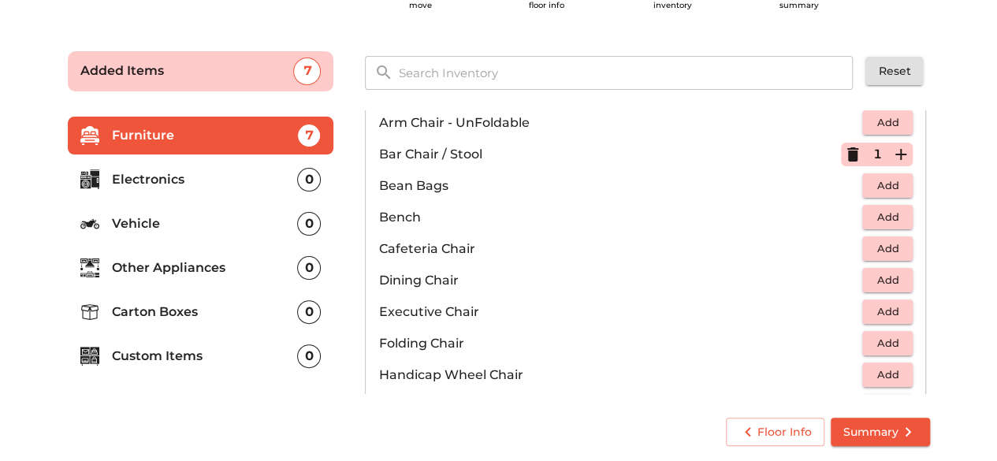
scroll to position [180, 0]
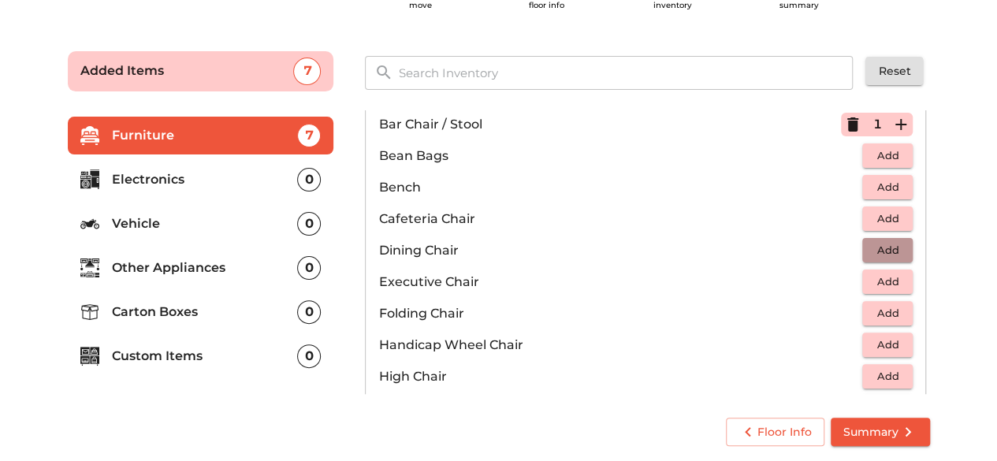
click at [874, 250] on span "Add" at bounding box center [887, 250] width 35 height 18
click at [891, 245] on icon "button" at bounding box center [900, 250] width 19 height 19
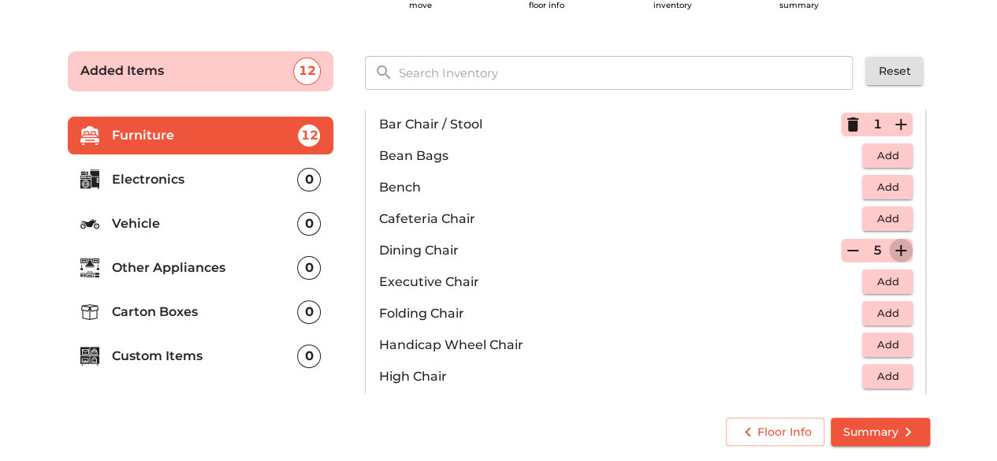
click at [891, 245] on icon "button" at bounding box center [900, 250] width 19 height 19
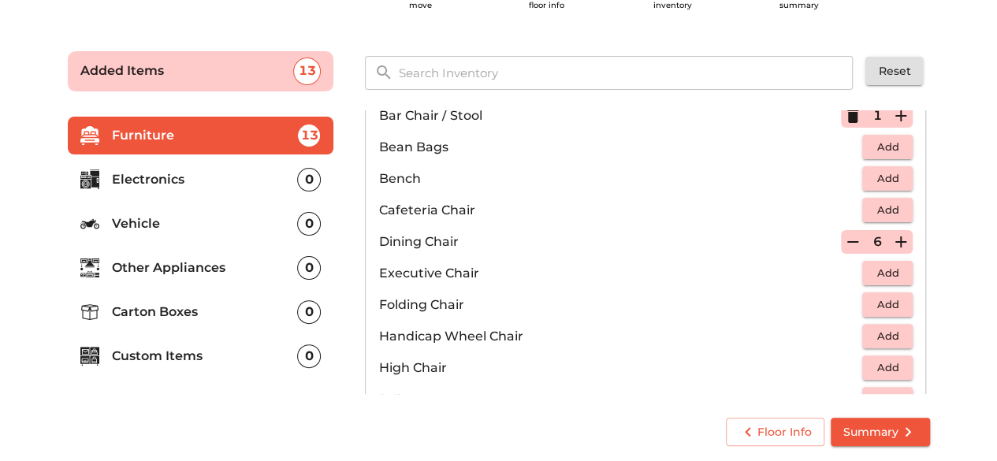
scroll to position [192, 0]
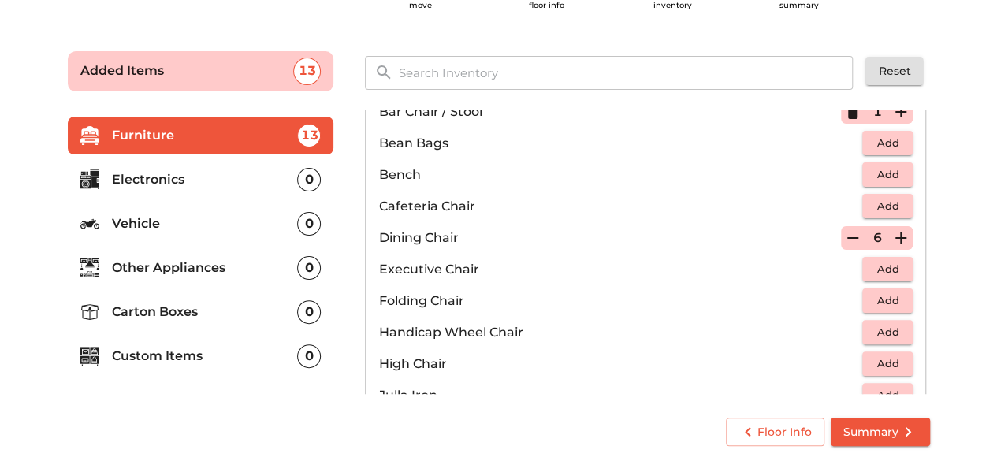
click at [878, 272] on span "Add" at bounding box center [887, 269] width 35 height 18
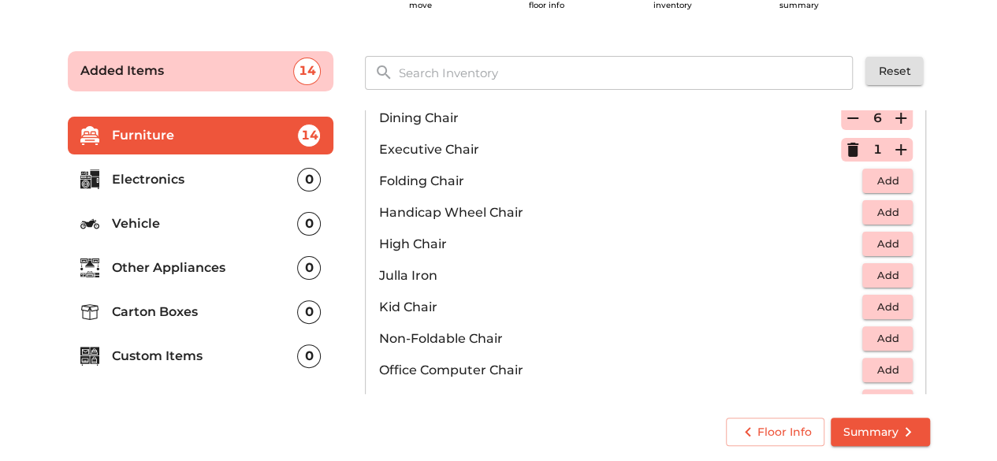
scroll to position [315, 0]
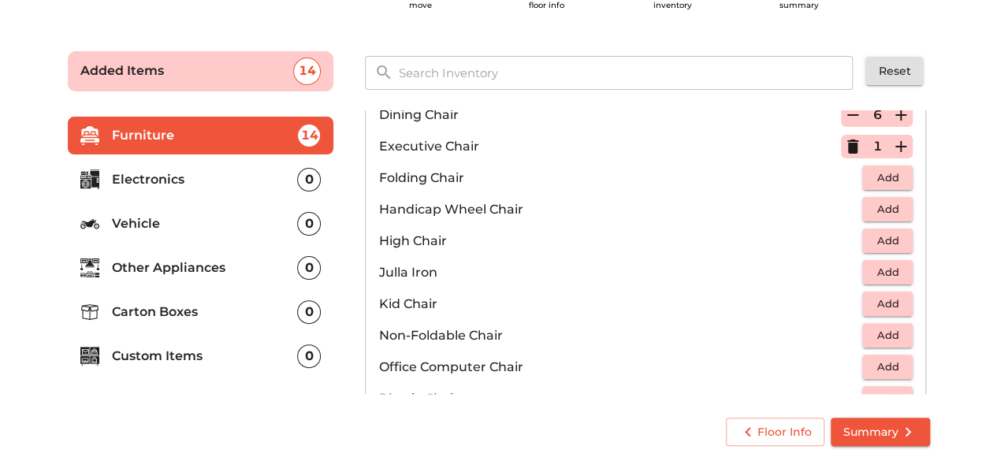
click at [883, 297] on span "Add" at bounding box center [887, 304] width 35 height 18
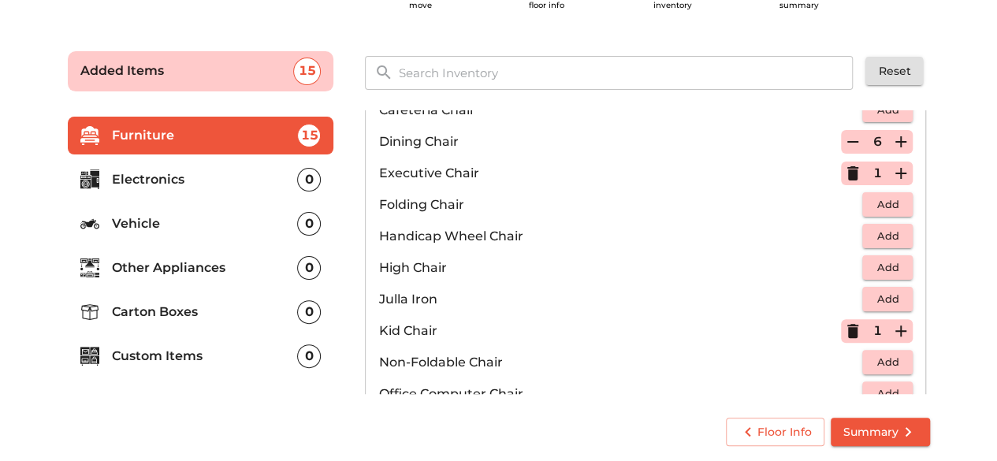
scroll to position [287, 0]
click at [847, 168] on icon "button" at bounding box center [852, 175] width 11 height 14
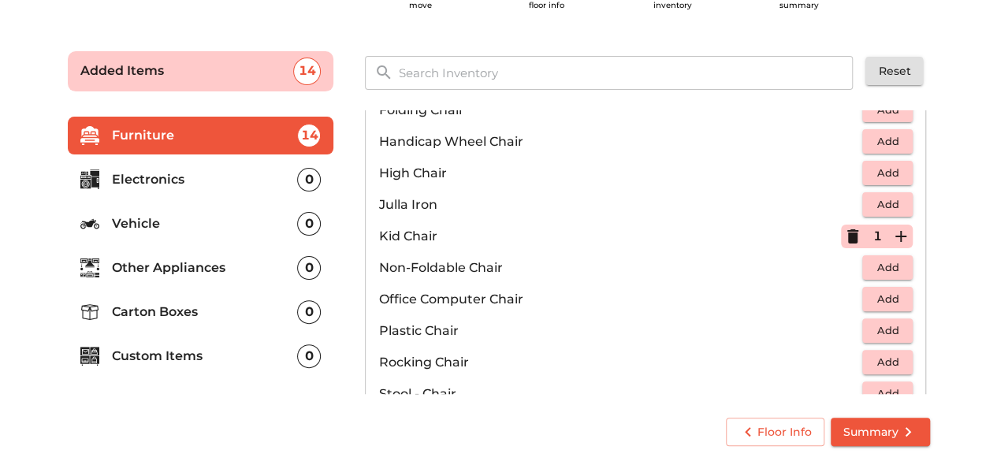
scroll to position [384, 0]
click at [873, 297] on span "Add" at bounding box center [887, 297] width 35 height 18
click at [878, 331] on span "Add" at bounding box center [887, 329] width 35 height 18
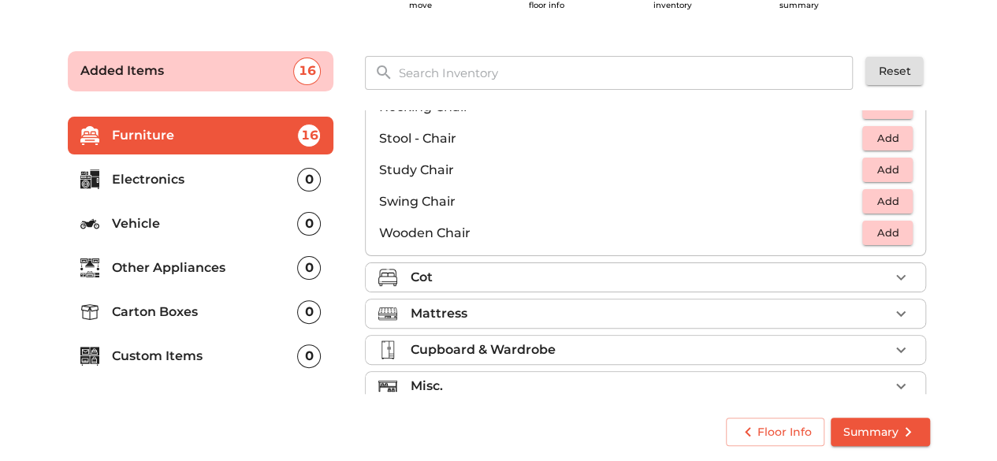
scroll to position [651, 0]
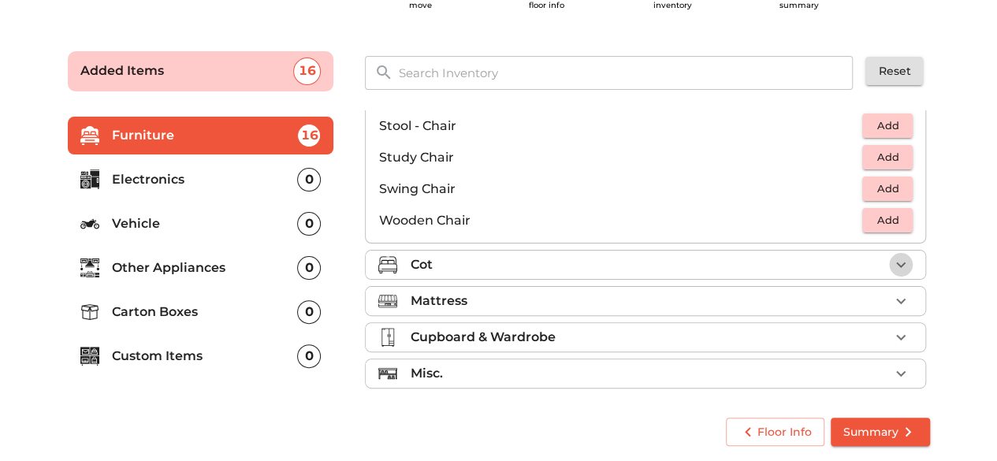
click at [891, 255] on icon "button" at bounding box center [900, 264] width 19 height 19
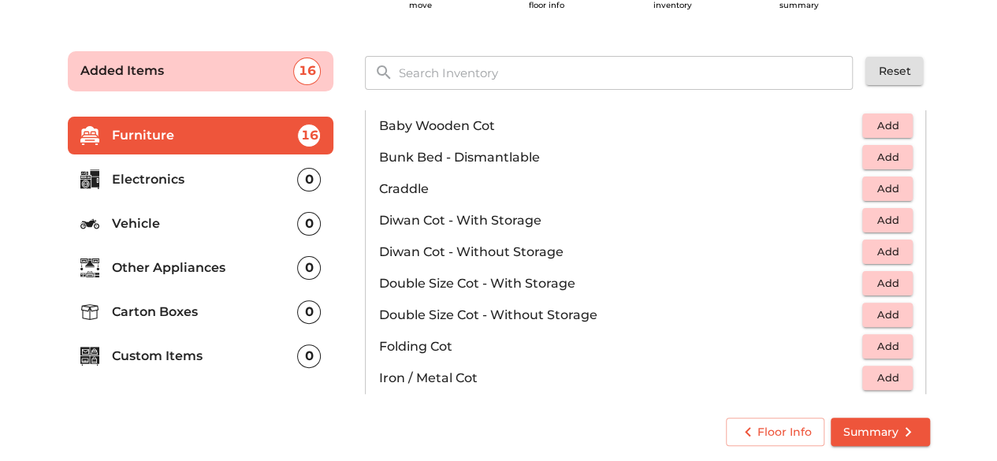
scroll to position [154, 0]
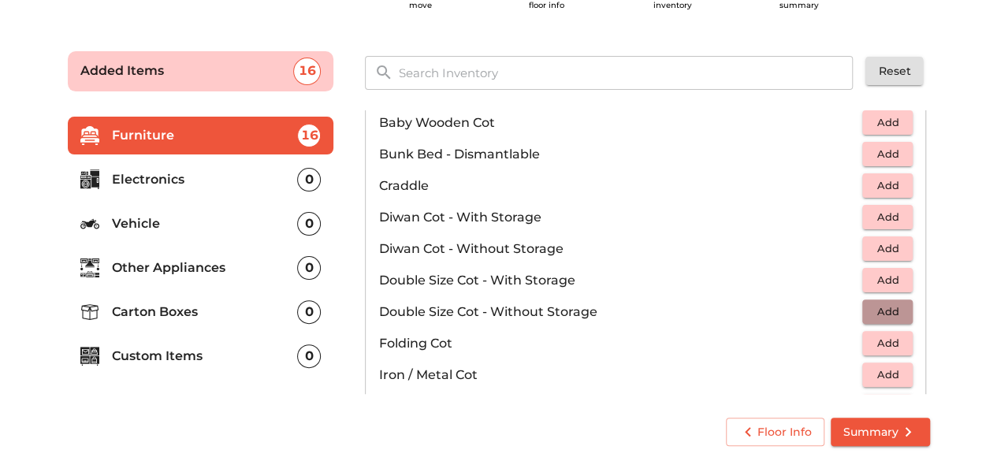
click at [887, 316] on span "Add" at bounding box center [887, 312] width 35 height 18
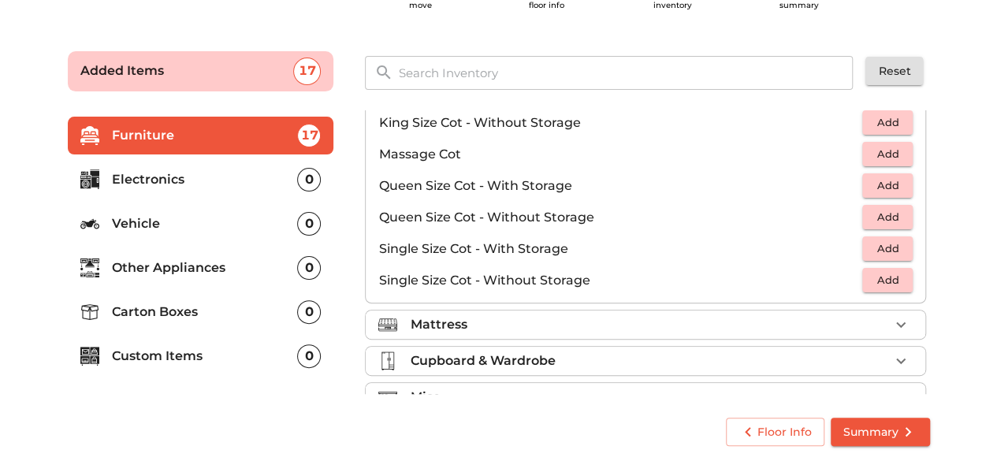
scroll to position [474, 0]
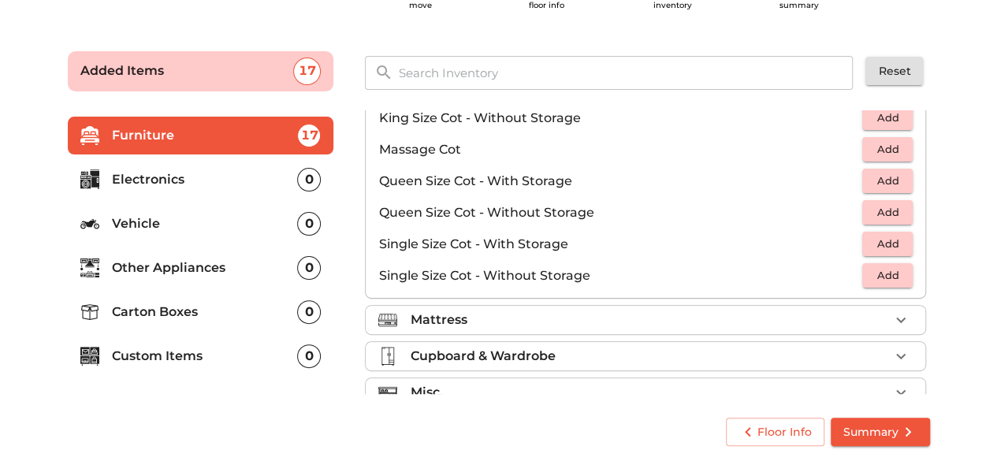
click at [867, 322] on div "Mattress" at bounding box center [649, 319] width 479 height 19
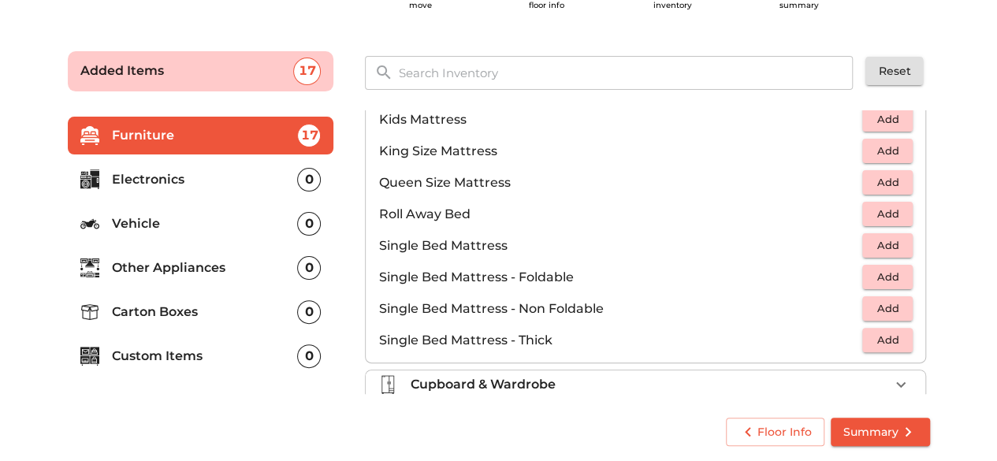
scroll to position [174, 0]
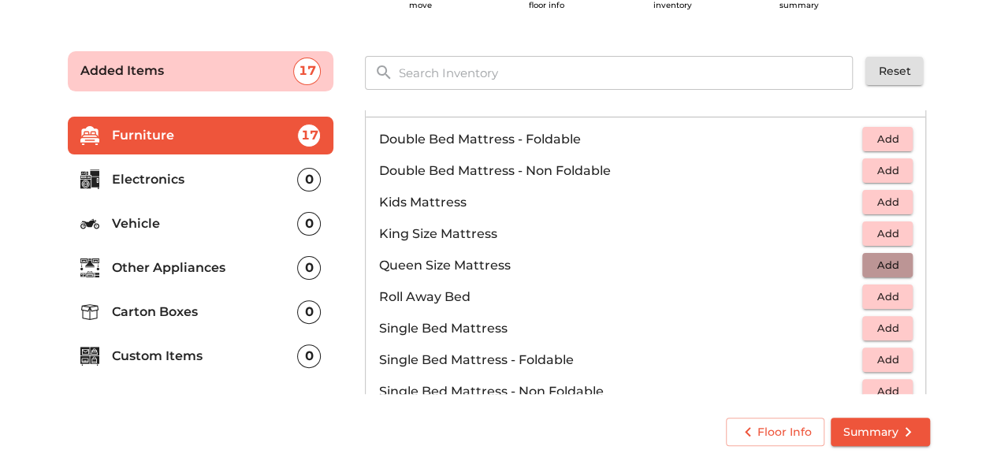
click at [879, 265] on span "Add" at bounding box center [887, 265] width 35 height 18
click at [878, 229] on span "Add" at bounding box center [887, 234] width 35 height 18
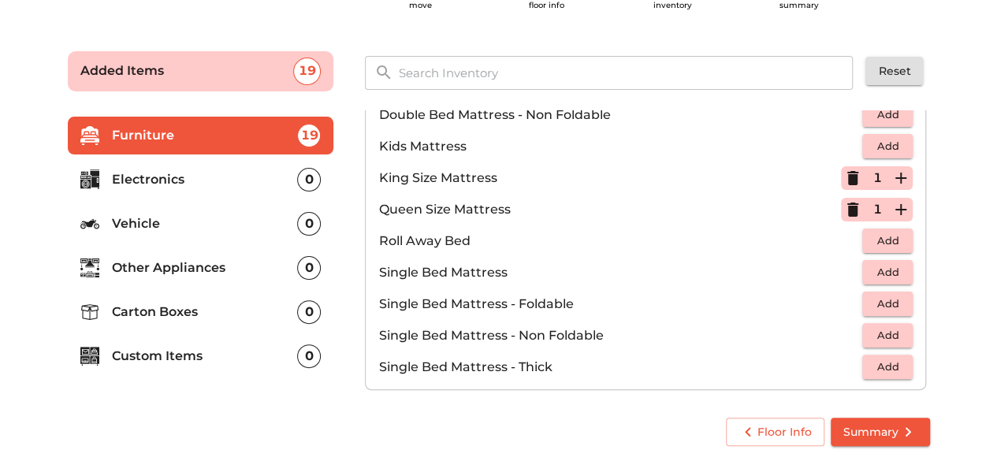
scroll to position [231, 0]
click at [882, 336] on span "Add" at bounding box center [887, 334] width 35 height 18
click at [870, 295] on span "Add" at bounding box center [887, 303] width 35 height 18
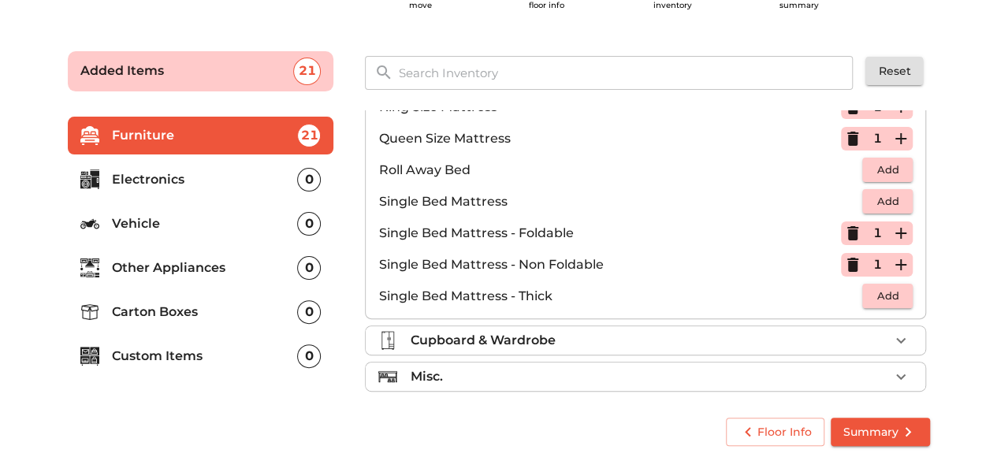
scroll to position [307, 0]
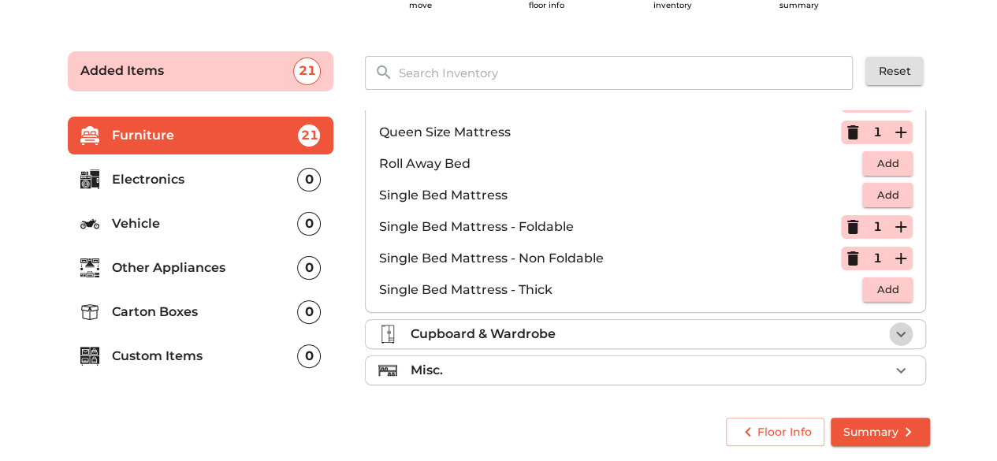
click at [891, 337] on icon "button" at bounding box center [900, 334] width 19 height 19
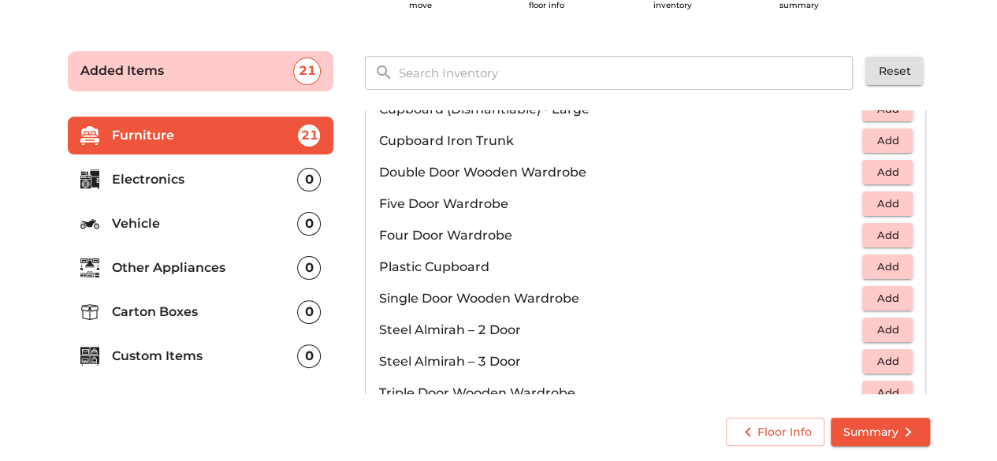
scroll to position [311, 0]
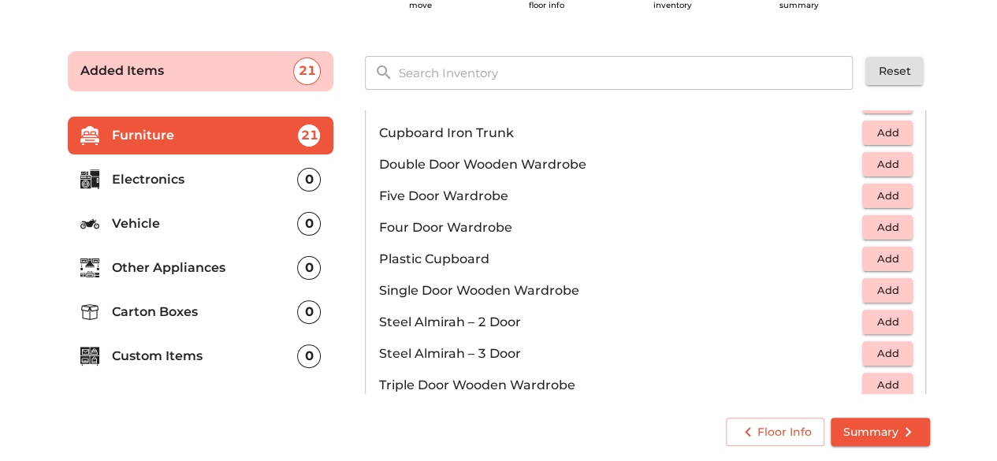
click at [870, 321] on span "Add" at bounding box center [887, 322] width 35 height 18
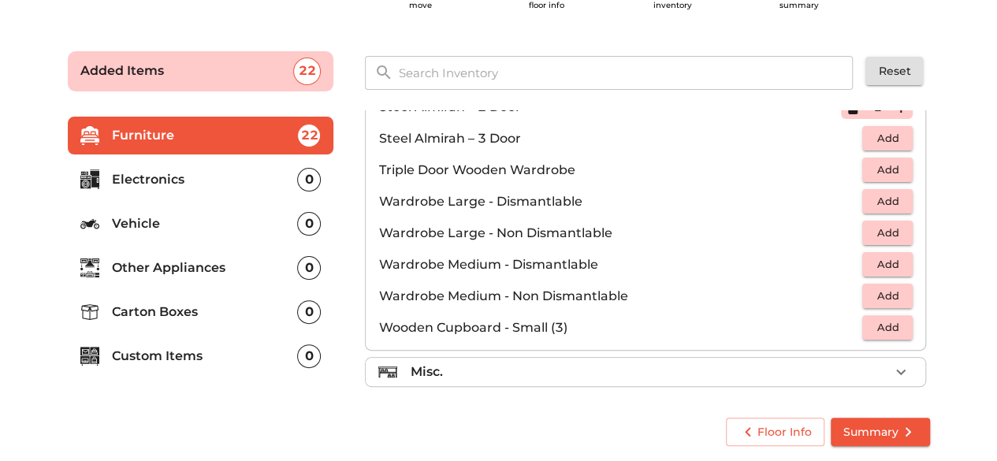
scroll to position [528, 0]
click at [830, 361] on div "Misc." at bounding box center [649, 370] width 479 height 19
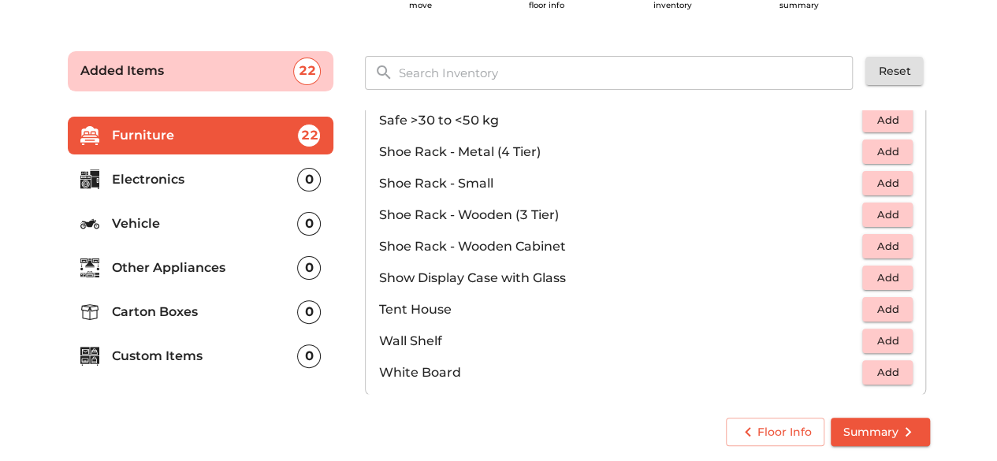
scroll to position [843, 0]
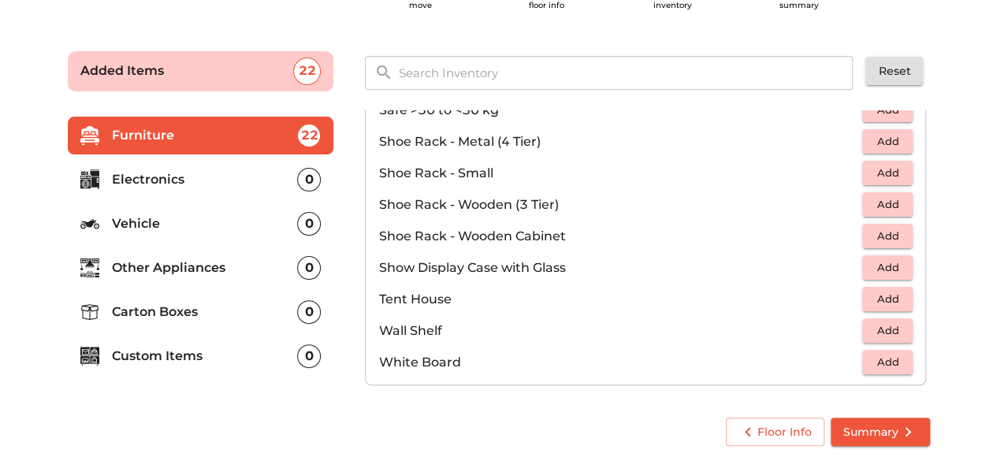
click at [877, 164] on span "Add" at bounding box center [887, 173] width 35 height 18
click at [248, 179] on p "Electronics" at bounding box center [205, 179] width 186 height 19
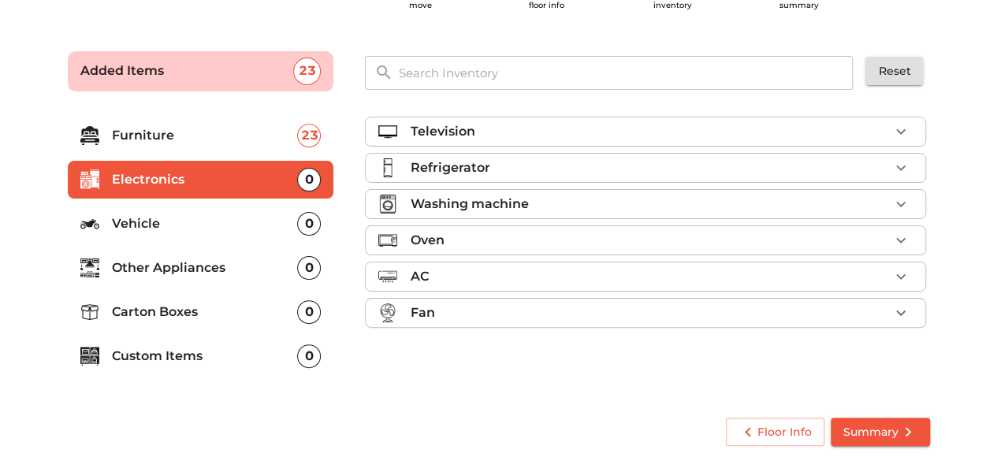
scroll to position [0, 0]
click at [900, 129] on icon "button" at bounding box center [900, 131] width 19 height 19
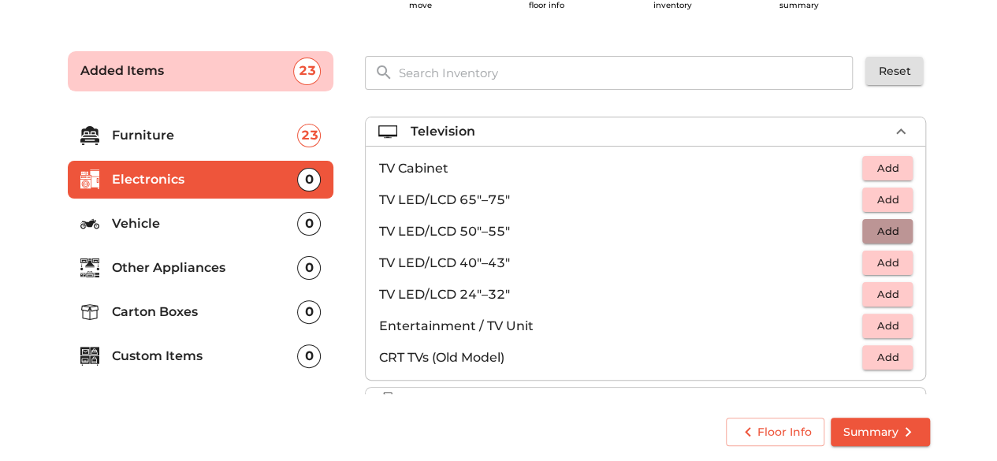
click at [878, 231] on span "Add" at bounding box center [887, 231] width 35 height 18
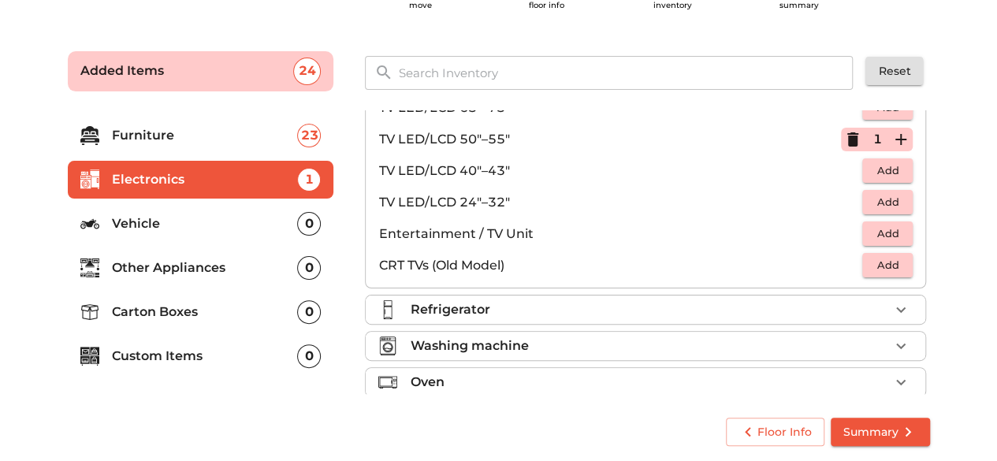
scroll to position [95, 0]
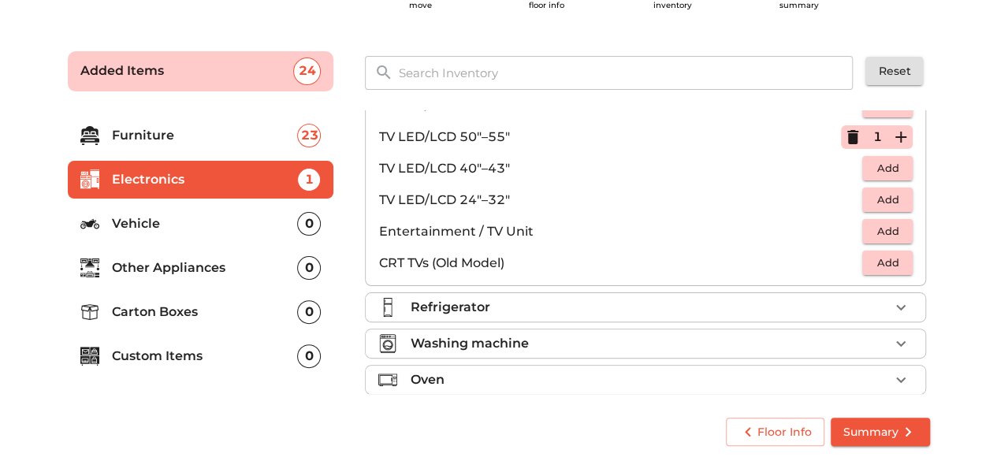
click at [847, 289] on ul "Television 1 Added TV Cabinet Add TV LED/LCD 65"–75" Add TV LED/LCD 50"–55" 1 T…" at bounding box center [645, 248] width 561 height 464
click at [843, 300] on div "Refrigerator" at bounding box center [649, 307] width 479 height 19
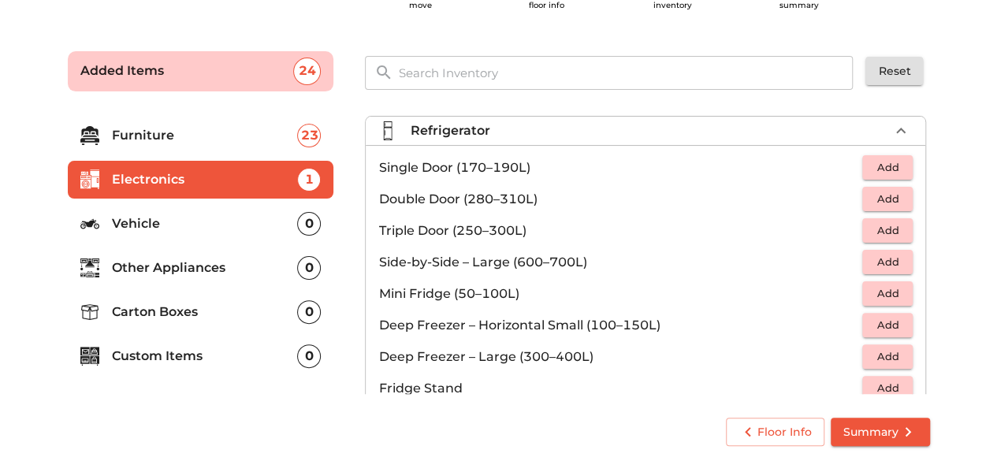
scroll to position [33, 0]
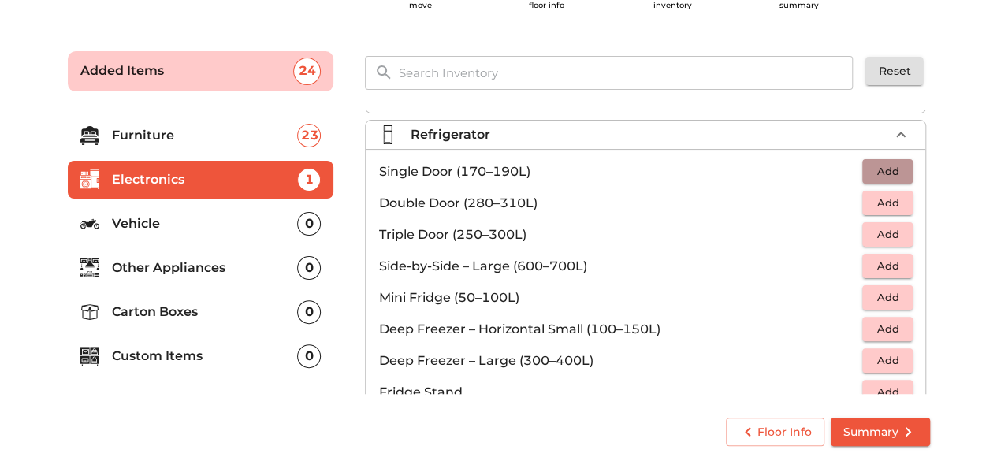
click at [870, 175] on span "Add" at bounding box center [887, 171] width 35 height 18
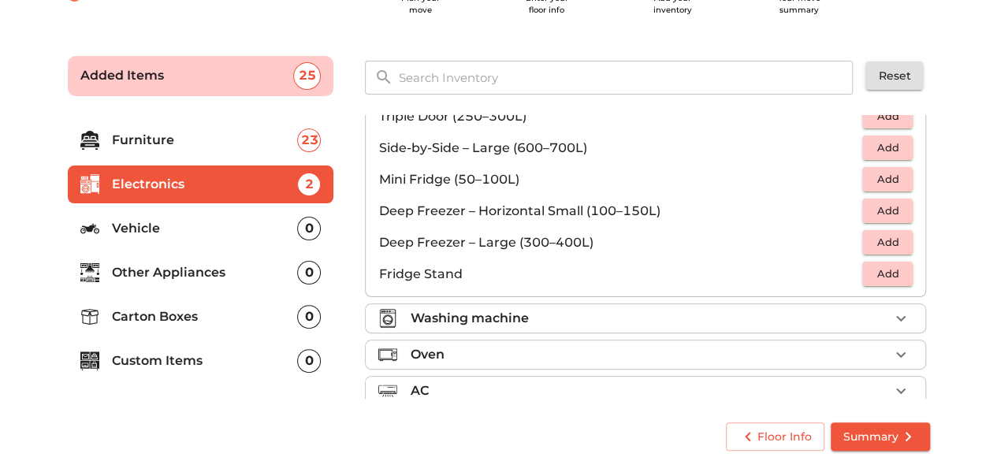
scroll to position [158, 0]
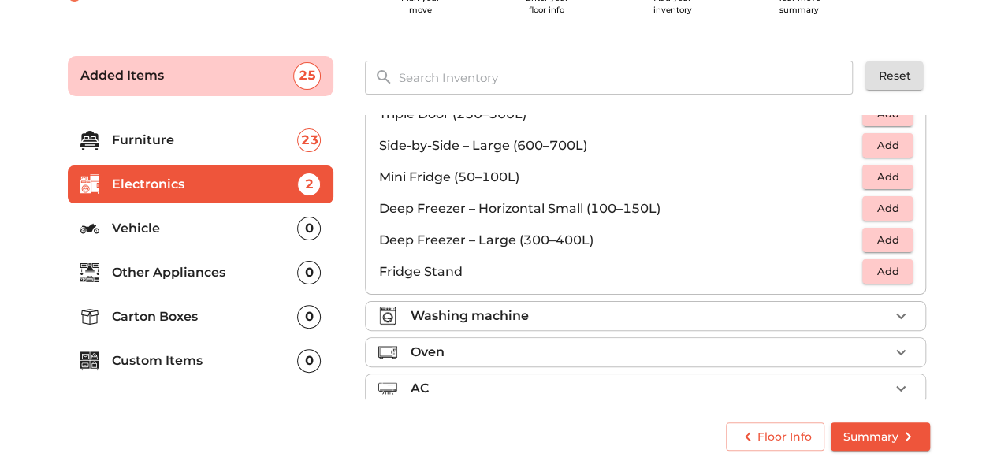
click at [866, 318] on div "Washing machine" at bounding box center [649, 315] width 479 height 19
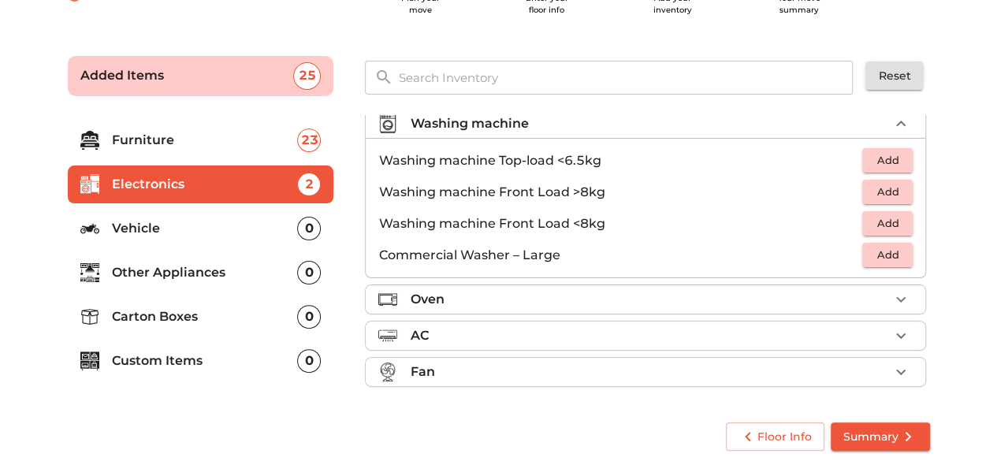
scroll to position [72, 0]
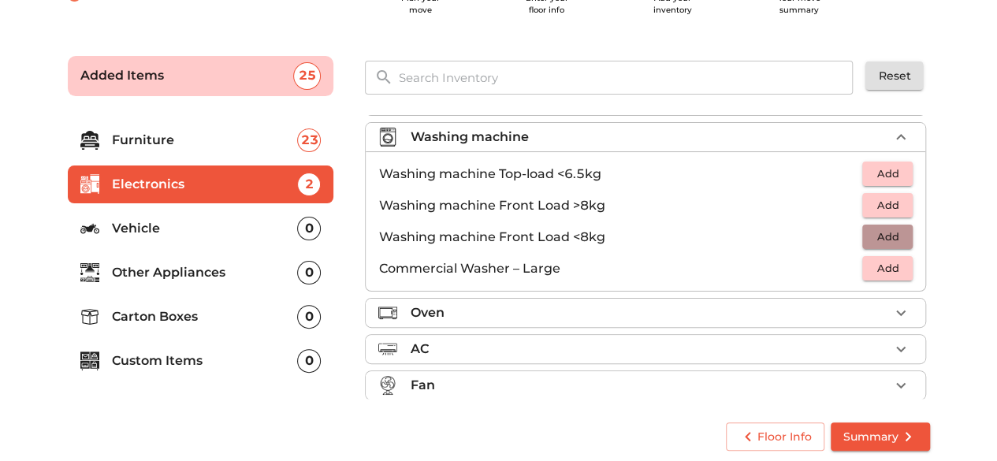
click at [871, 237] on span "Add" at bounding box center [887, 237] width 35 height 18
click at [848, 314] on div "Oven" at bounding box center [649, 312] width 479 height 19
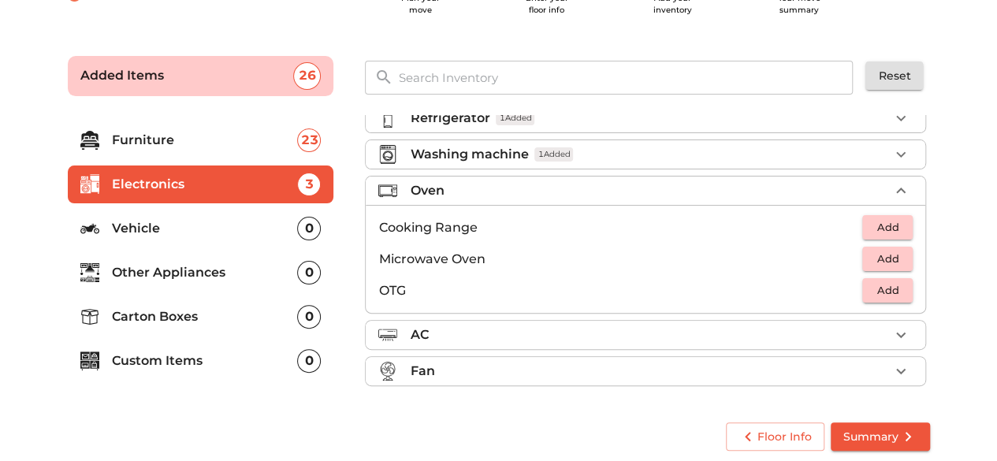
scroll to position [50, 0]
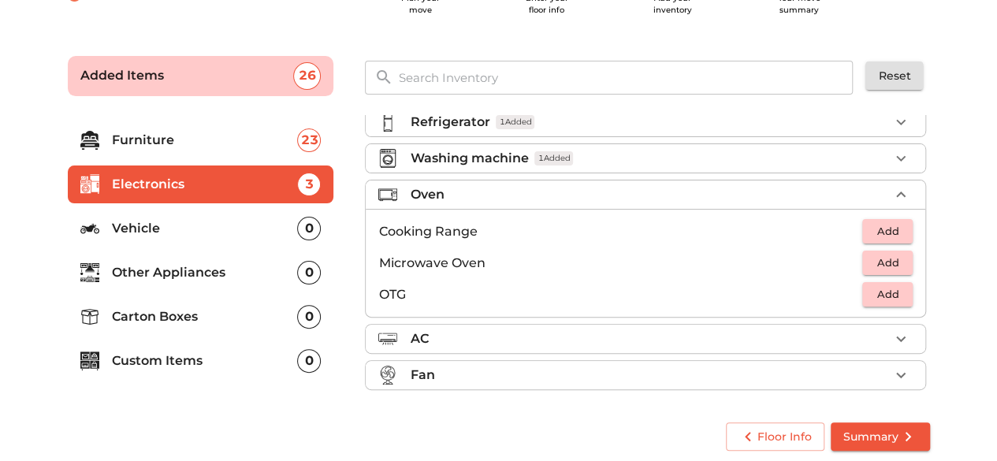
click at [877, 261] on span "Add" at bounding box center [887, 263] width 35 height 18
click at [810, 339] on div "AC" at bounding box center [649, 338] width 479 height 19
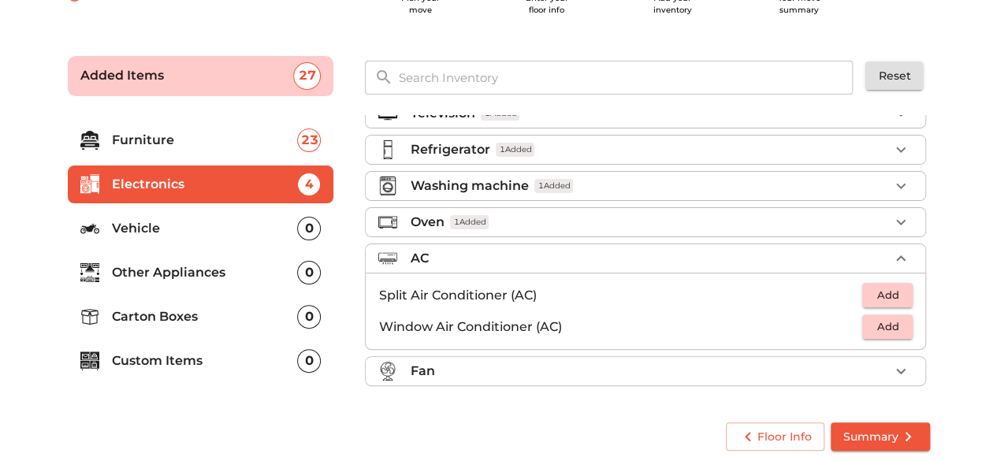
scroll to position [19, 0]
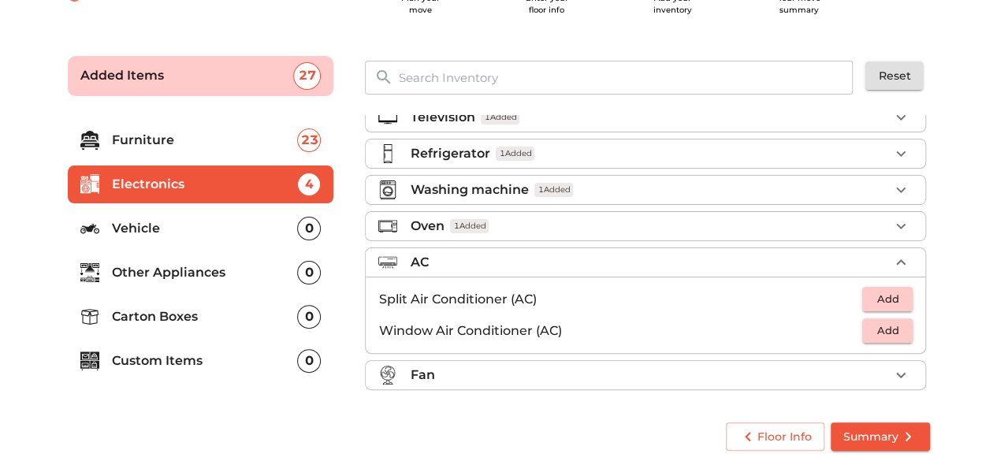
click at [791, 377] on div "Fan" at bounding box center [649, 375] width 479 height 19
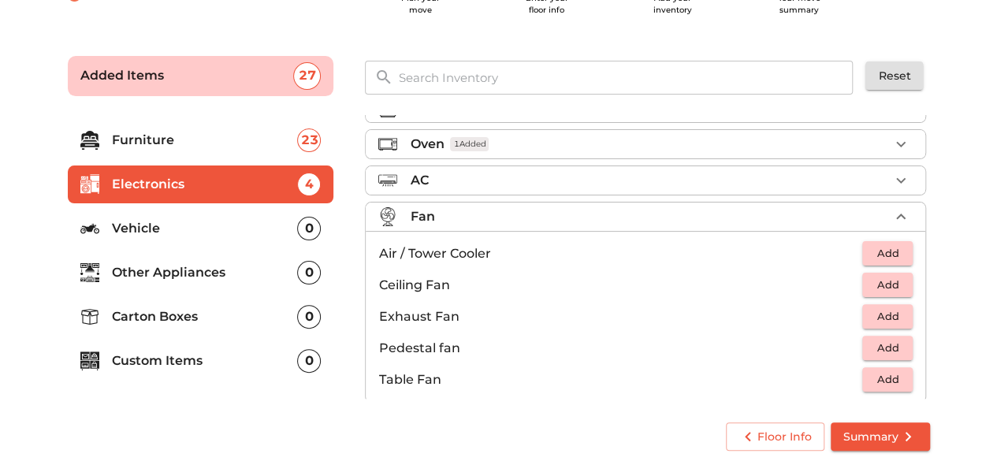
scroll to position [113, 0]
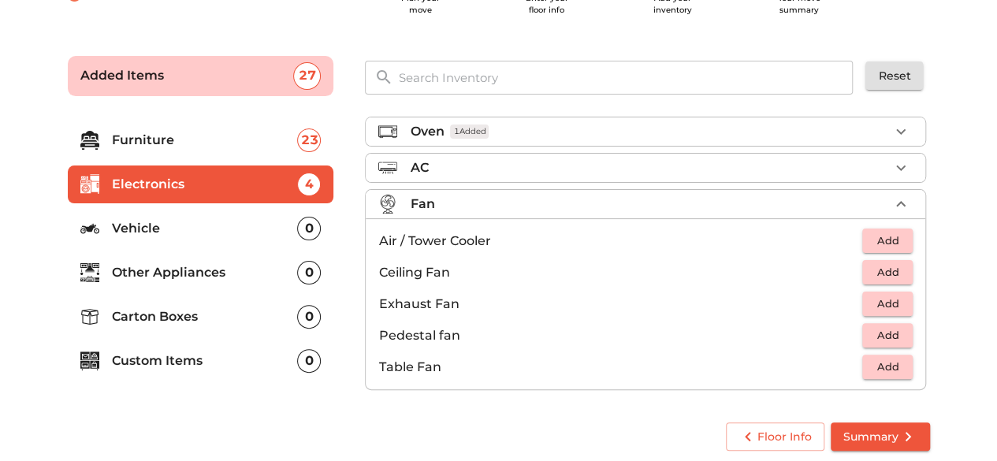
click at [876, 239] on span "Add" at bounding box center [887, 241] width 35 height 18
click at [212, 225] on p "Vehicle" at bounding box center [205, 228] width 186 height 19
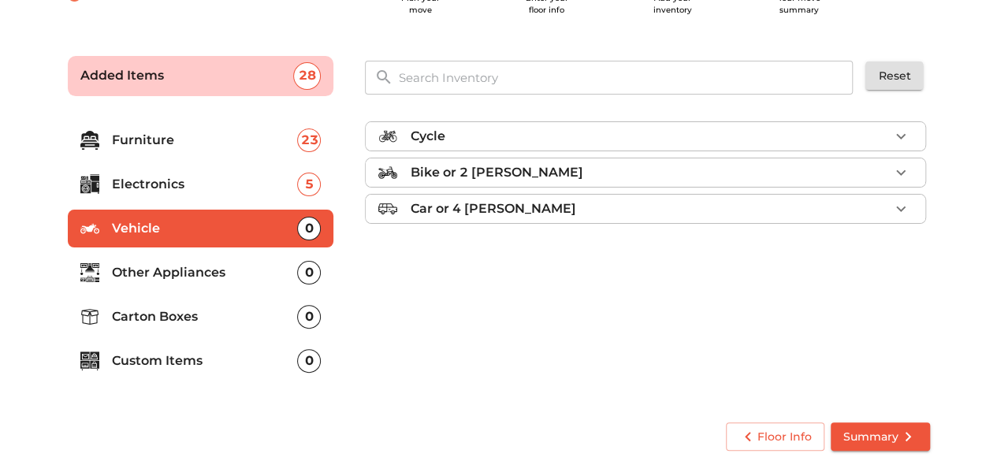
scroll to position [0, 0]
click at [695, 129] on div "Cycle" at bounding box center [649, 136] width 479 height 19
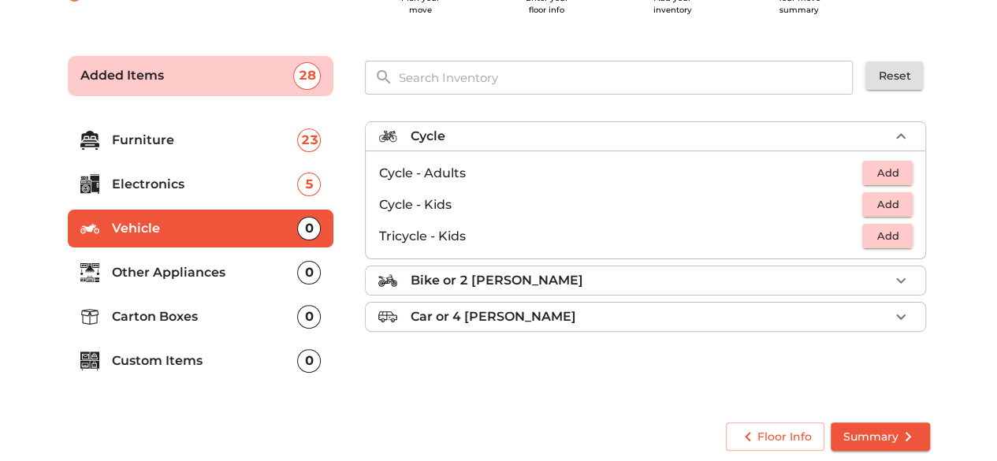
click at [894, 204] on span "Add" at bounding box center [887, 204] width 35 height 18
click at [894, 204] on icon "button" at bounding box center [900, 204] width 19 height 19
click at [169, 277] on p "Other Appliances" at bounding box center [205, 272] width 186 height 19
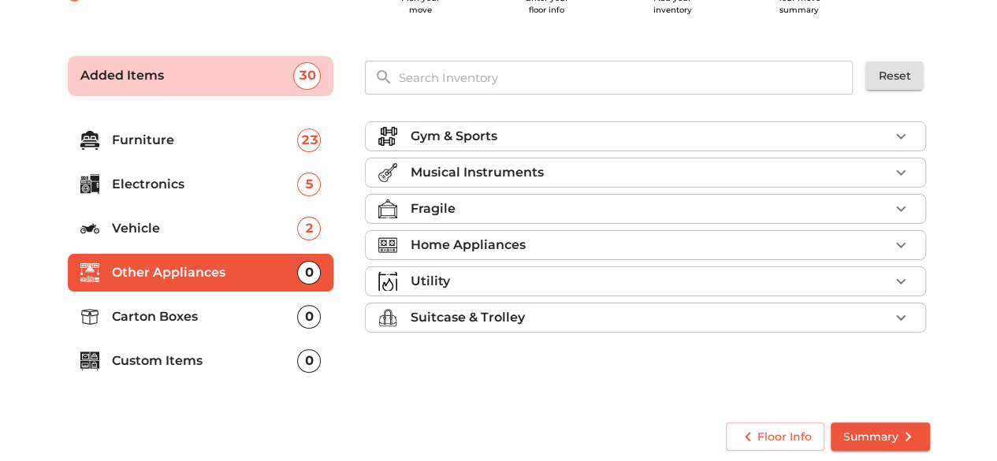
click at [597, 150] on ul "Gym & Sports Musical Instruments Fragile Home Appliances Utility Suitcase & Tro…" at bounding box center [645, 230] width 561 height 230
click at [597, 147] on li "Gym & Sports" at bounding box center [645, 136] width 559 height 28
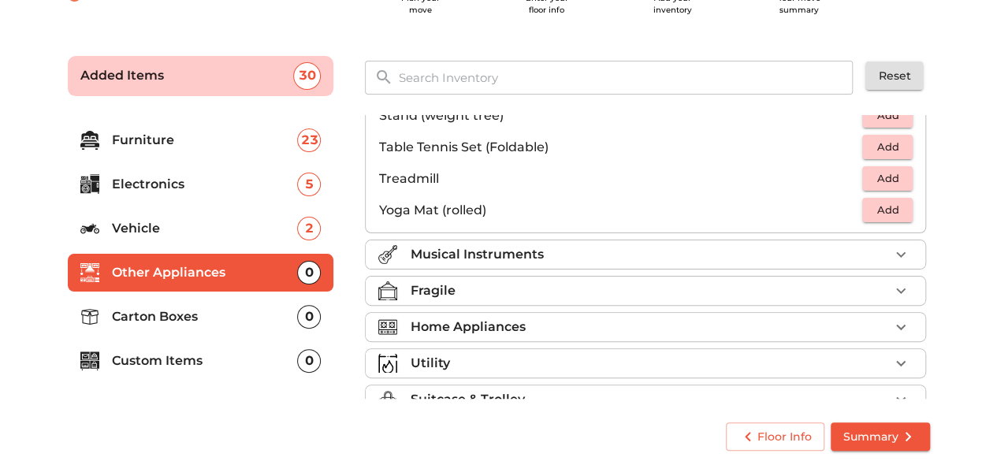
scroll to position [523, 0]
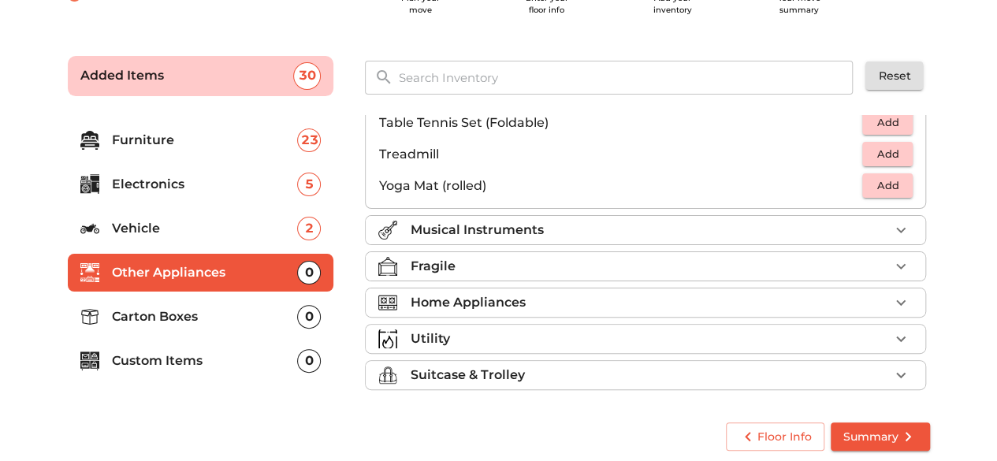
click at [632, 221] on div "Musical Instruments" at bounding box center [649, 230] width 479 height 19
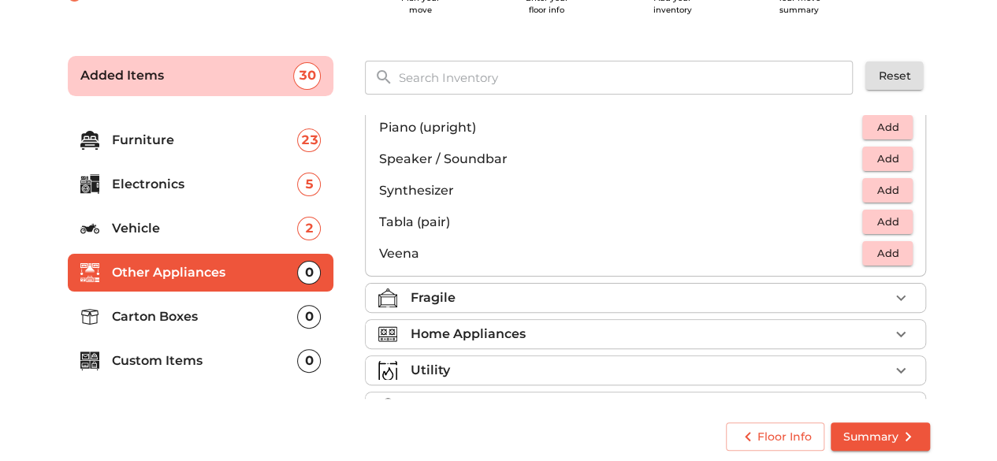
scroll to position [499, 0]
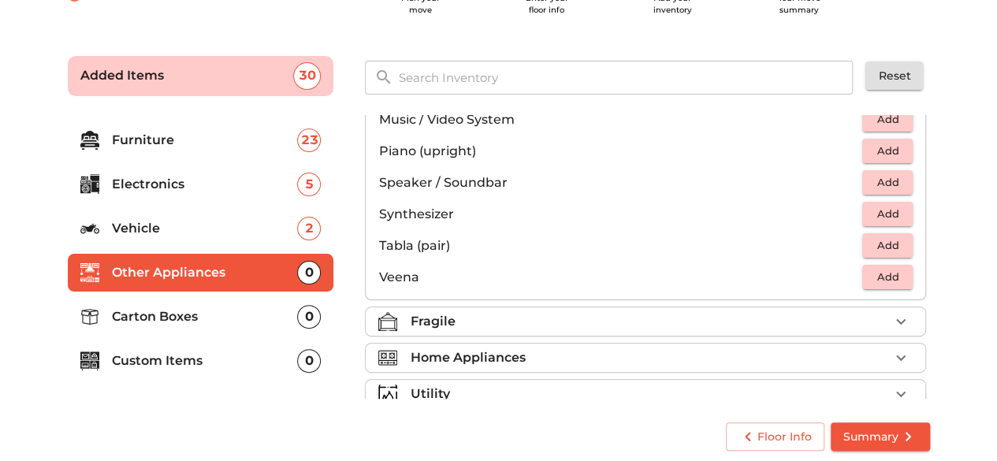
click at [588, 312] on div "Fragile" at bounding box center [649, 321] width 479 height 19
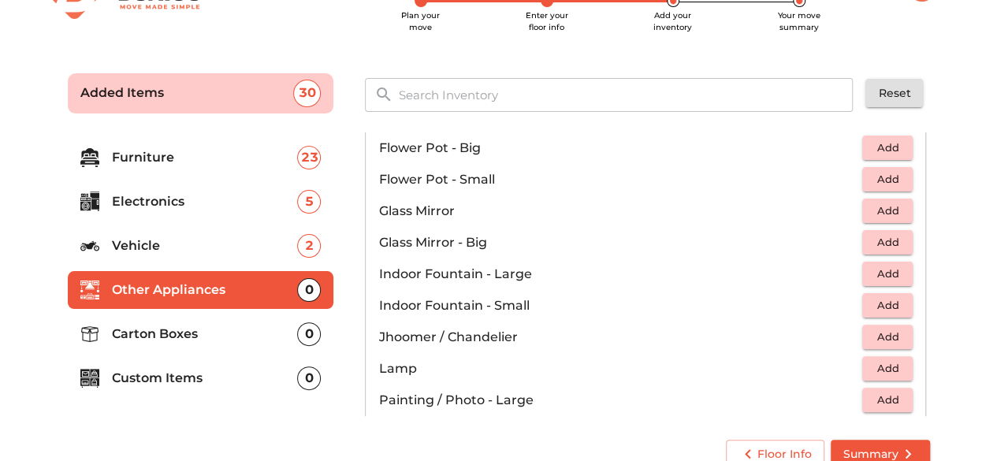
scroll to position [36, 0]
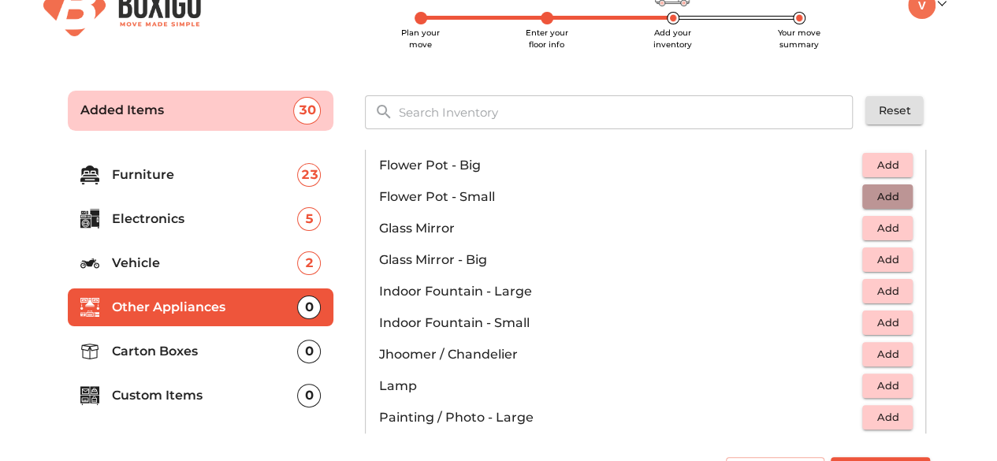
click at [879, 188] on span "Add" at bounding box center [887, 197] width 35 height 18
click at [897, 197] on icon "button" at bounding box center [900, 197] width 19 height 19
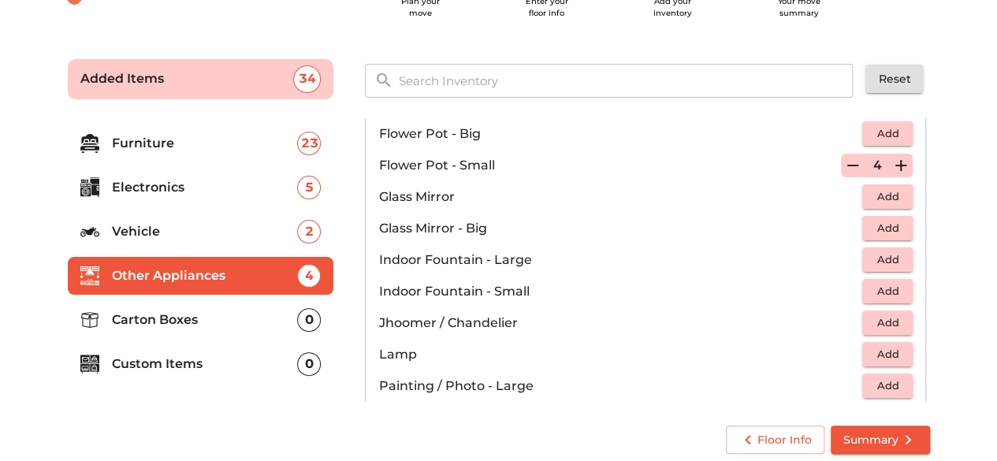
scroll to position [76, 0]
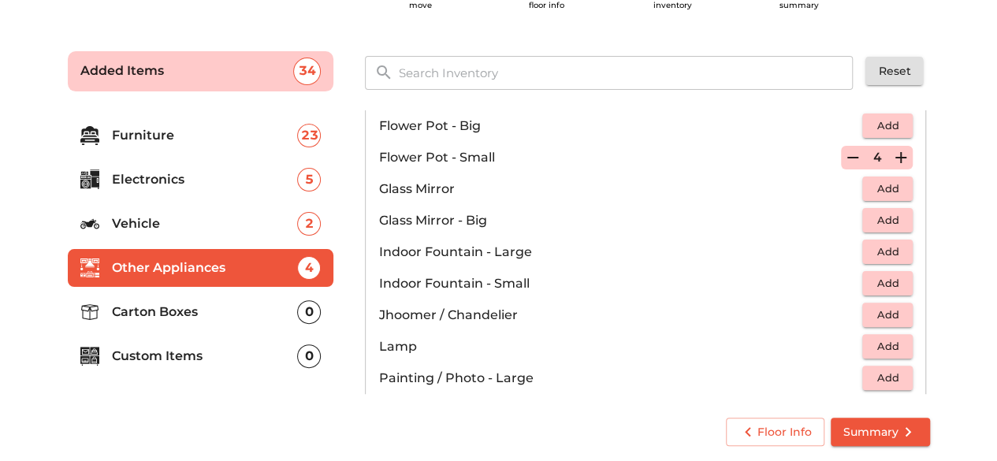
click at [891, 156] on icon "button" at bounding box center [900, 157] width 19 height 19
click at [158, 311] on p "Carton Boxes" at bounding box center [205, 312] width 186 height 19
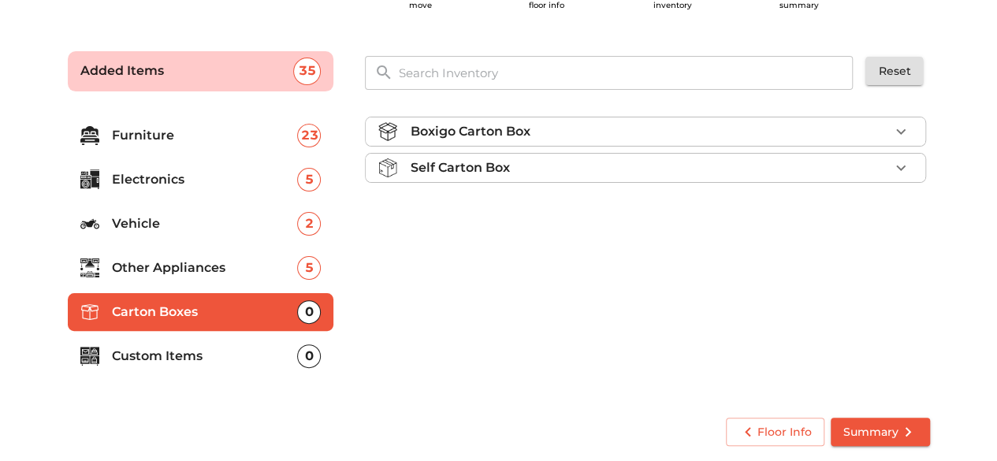
scroll to position [0, 0]
click at [758, 139] on li "Boxigo Carton Box" at bounding box center [645, 131] width 559 height 28
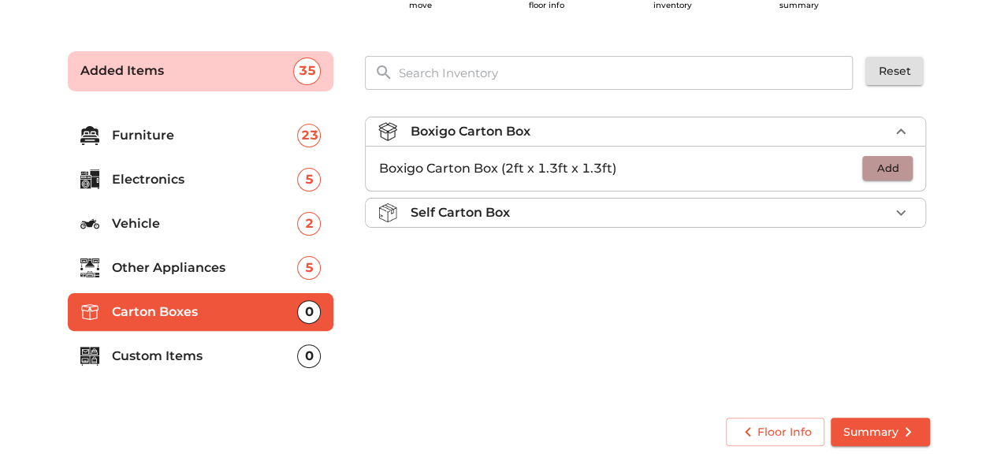
click at [900, 162] on span "Add" at bounding box center [887, 168] width 35 height 18
click at [900, 162] on icon "button" at bounding box center [900, 168] width 19 height 19
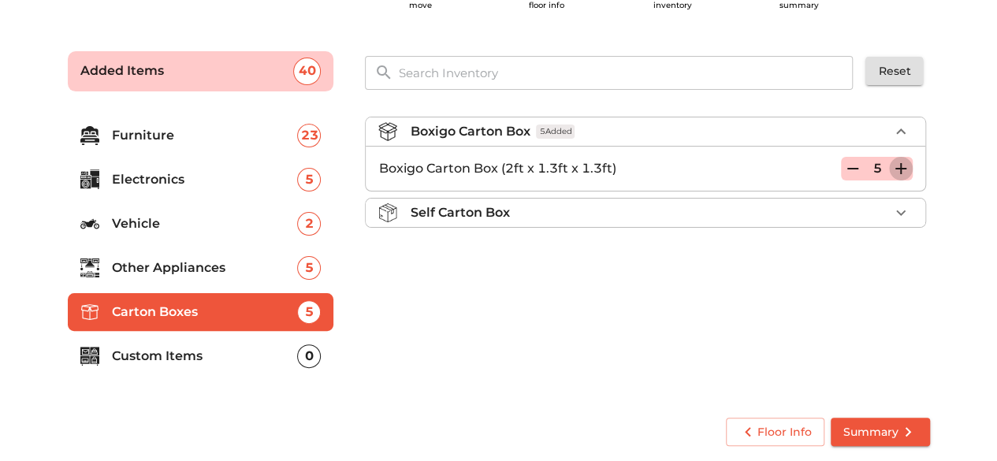
click at [900, 162] on icon "button" at bounding box center [900, 168] width 19 height 19
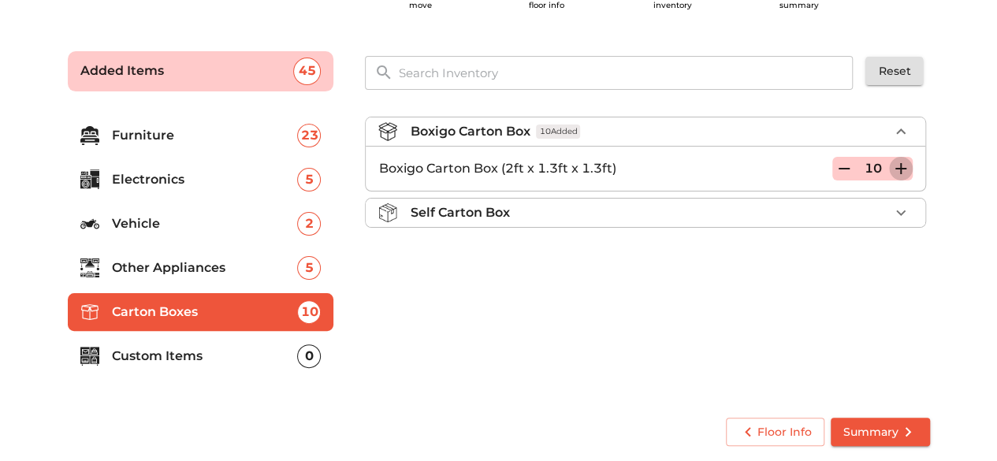
click at [900, 162] on icon "button" at bounding box center [900, 168] width 19 height 19
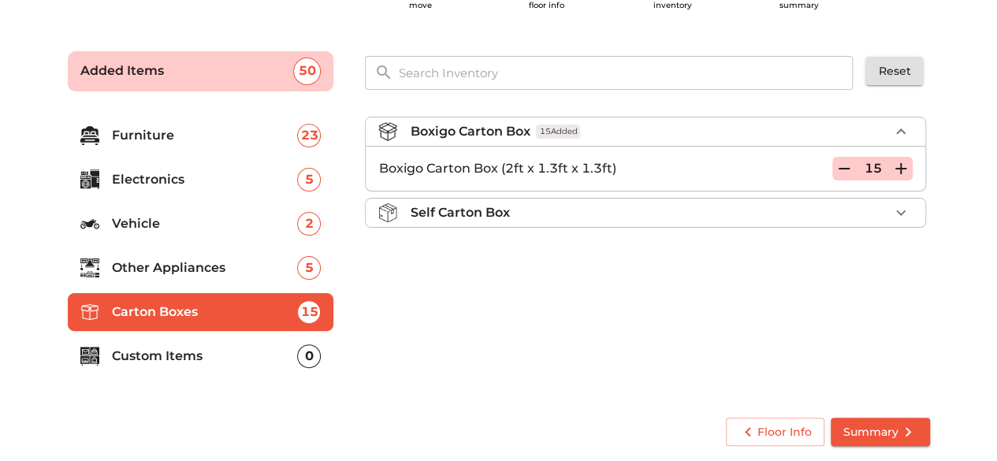
click at [900, 162] on icon "button" at bounding box center [900, 168] width 19 height 19
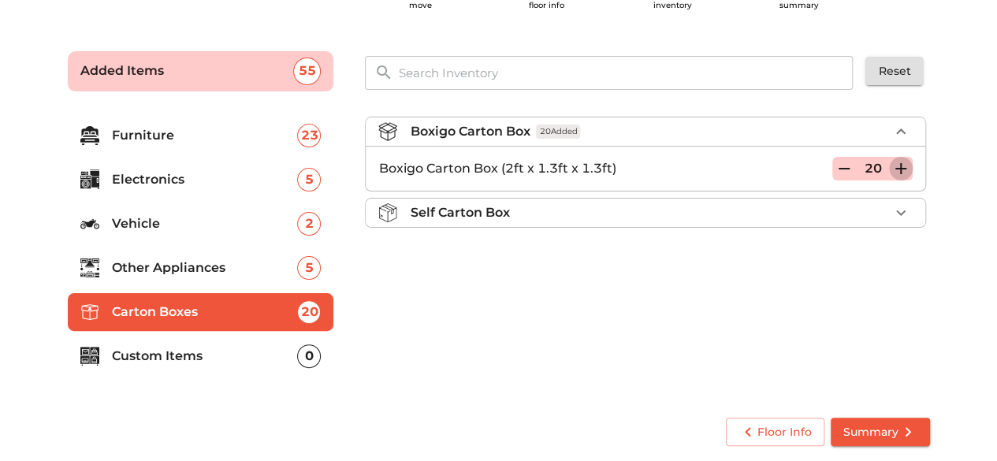
click at [900, 162] on icon "button" at bounding box center [900, 168] width 19 height 19
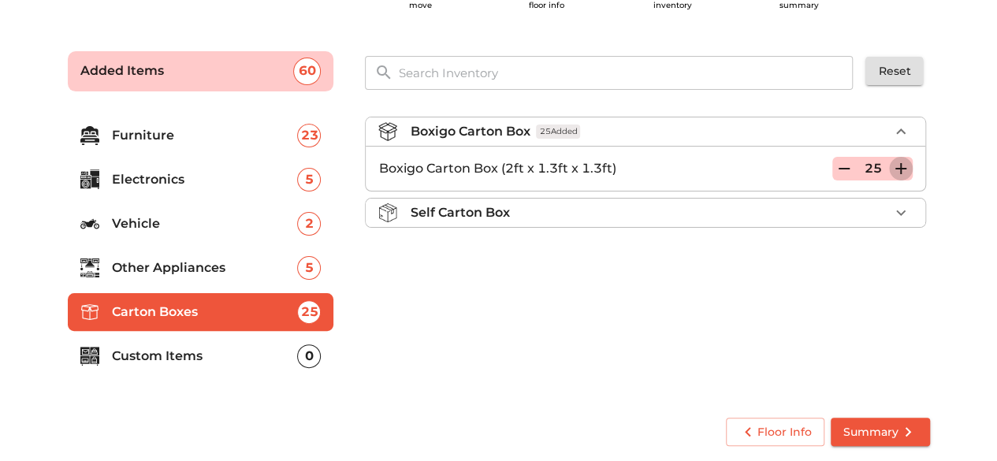
click at [900, 162] on icon "button" at bounding box center [900, 168] width 19 height 19
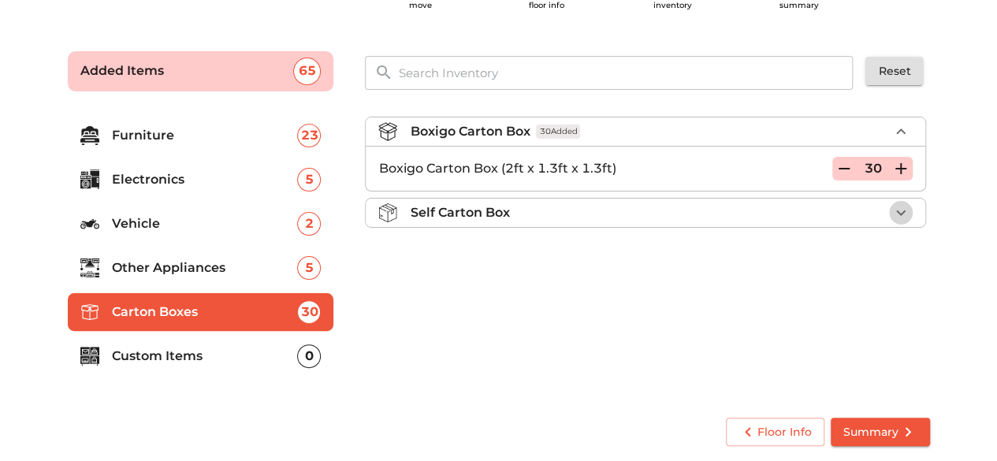
click at [893, 211] on icon "button" at bounding box center [900, 212] width 19 height 19
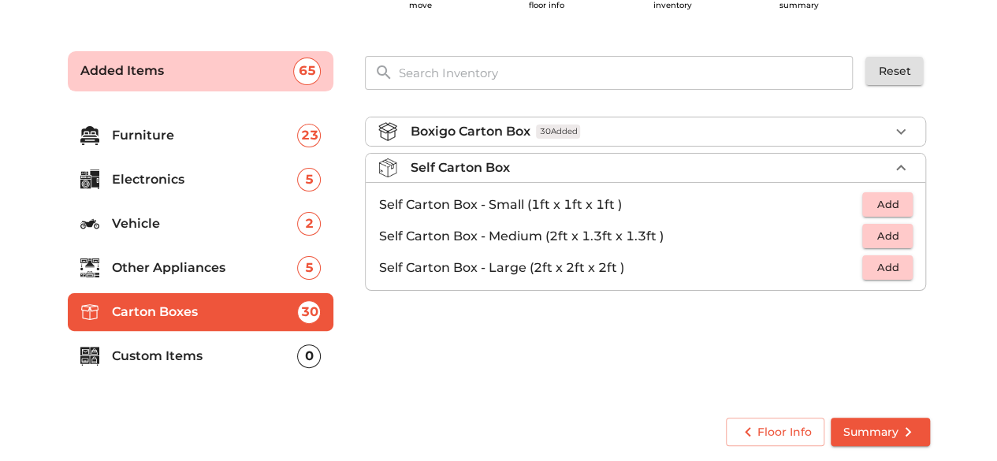
click at [200, 352] on p "Custom Items" at bounding box center [205, 356] width 186 height 19
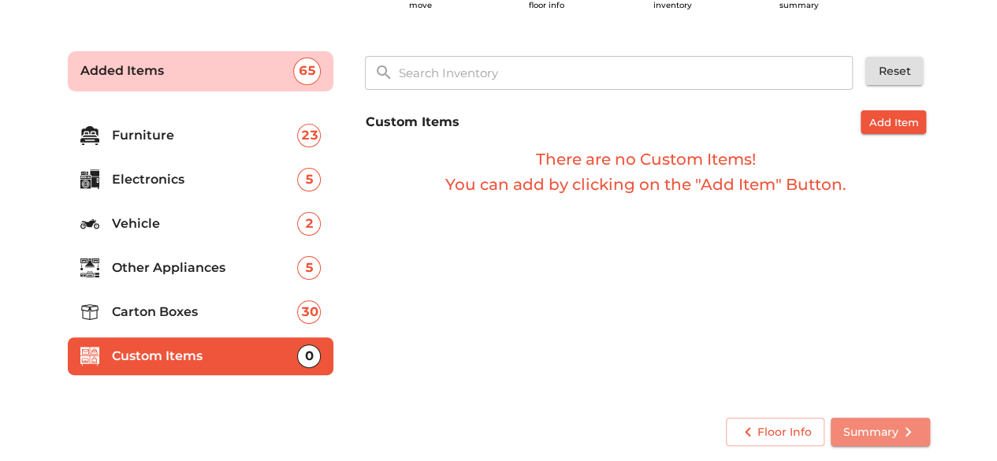
click at [878, 429] on span "Summary" at bounding box center [880, 432] width 74 height 20
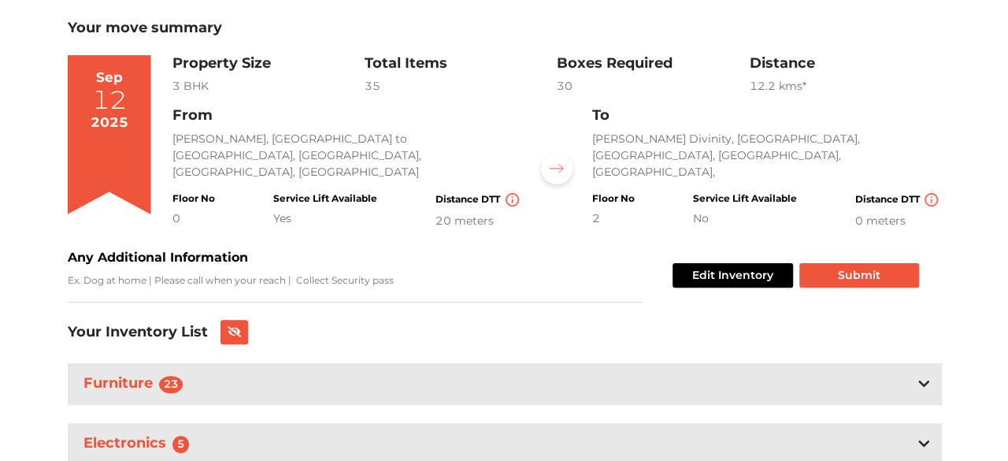
scroll to position [88, 0]
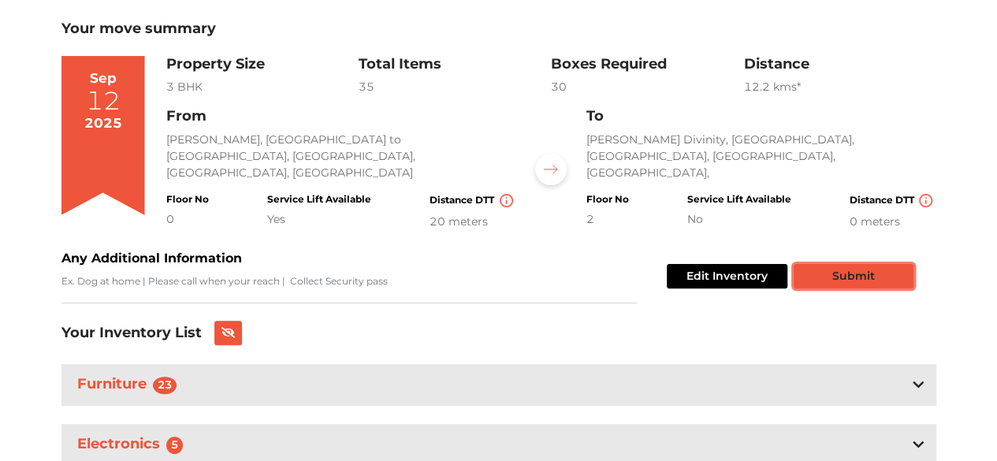
click at [871, 272] on button "Submit" at bounding box center [853, 276] width 120 height 24
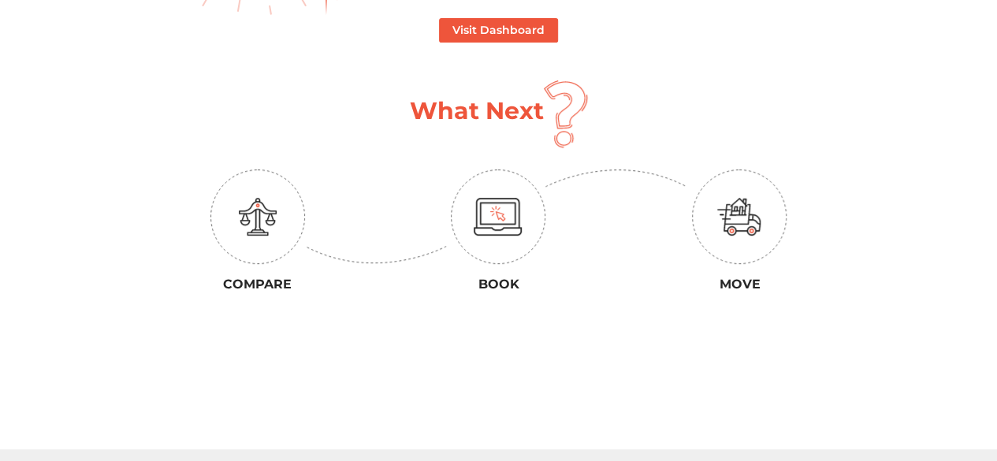
scroll to position [162, 0]
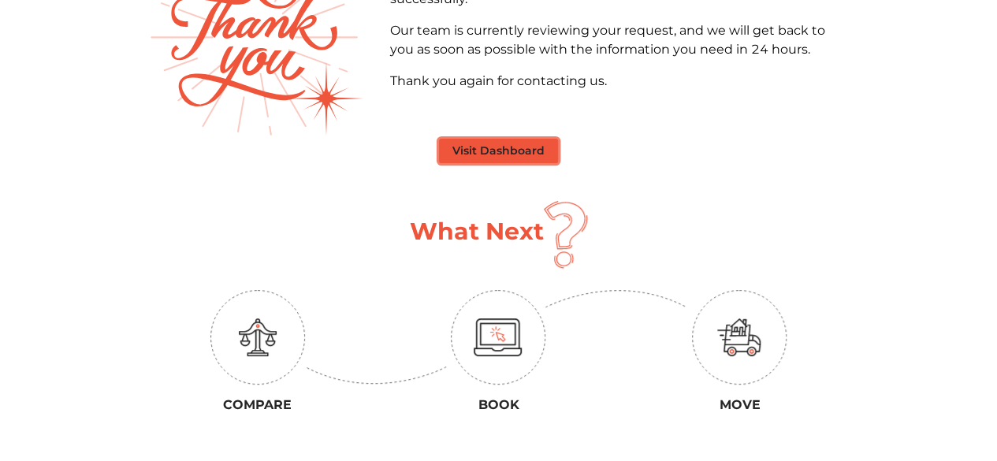
click at [481, 149] on button "Visit Dashboard" at bounding box center [498, 151] width 119 height 24
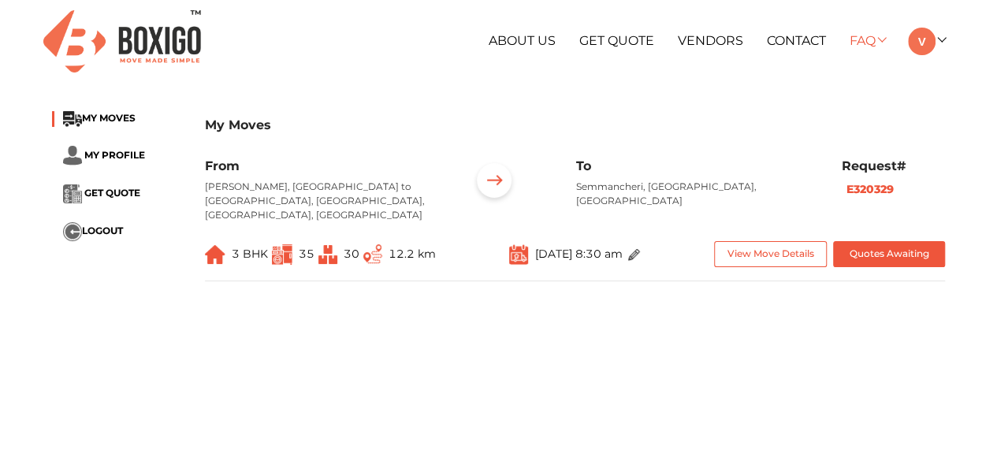
click at [878, 39] on link "FAQ" at bounding box center [865, 40] width 35 height 15
